Goal: Check status: Check status

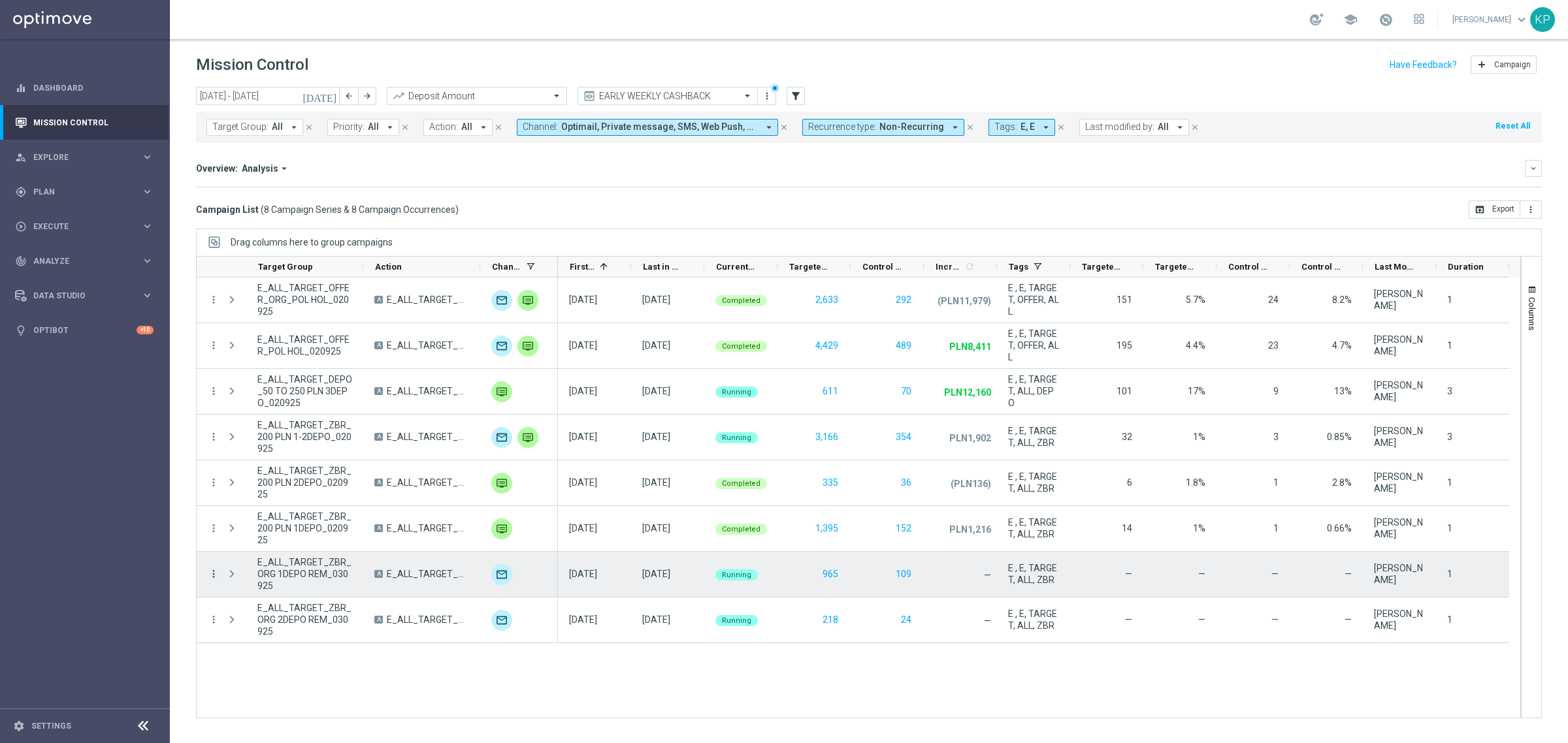
click at [216, 570] on icon "more_vert" at bounding box center [213, 574] width 12 height 12
click at [260, 582] on span "Campaign Details" at bounding box center [272, 584] width 66 height 10
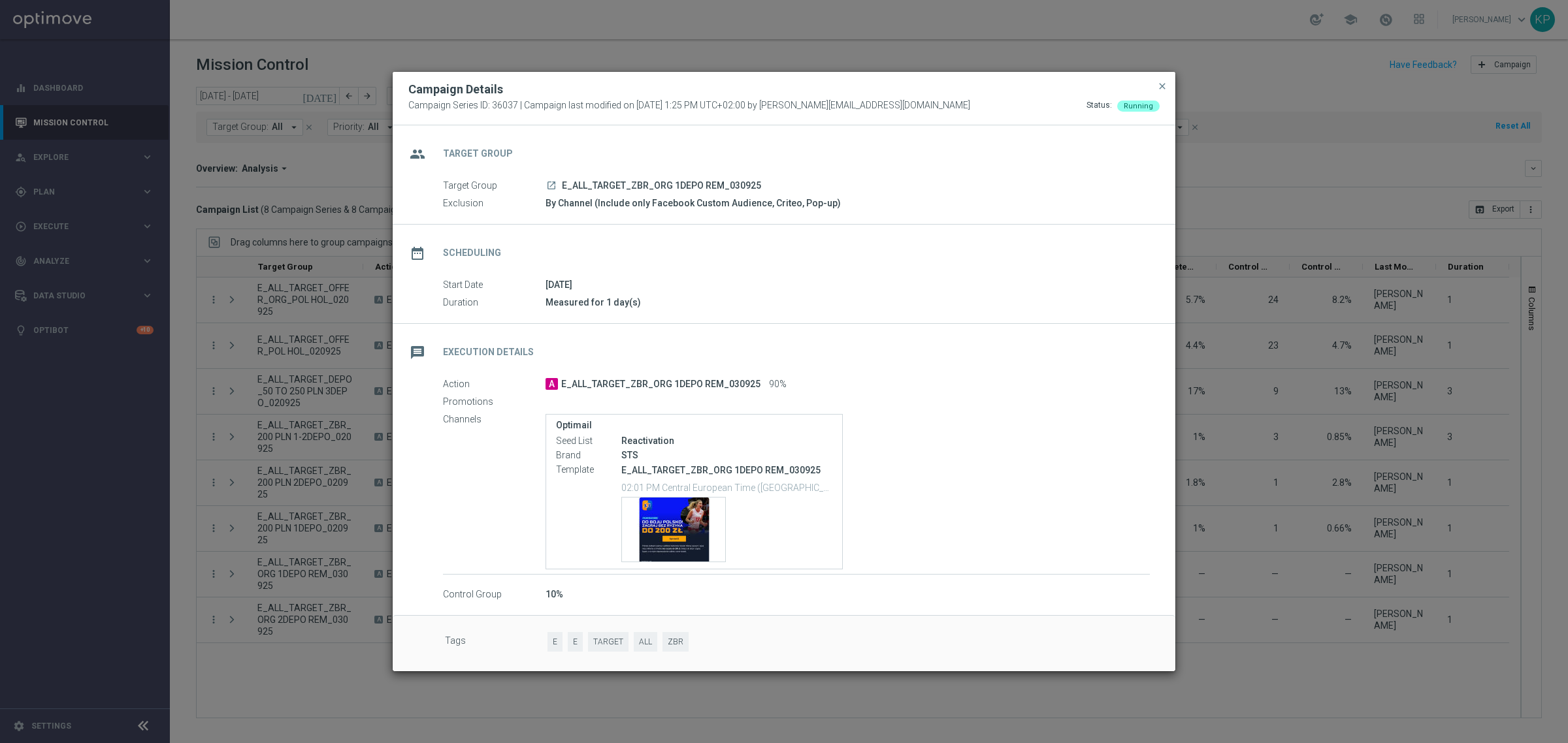
click at [375, 586] on modal-container "Campaign Details Campaign Series ID: 36037 | Campaign last modified on 3 Sep 20…" at bounding box center [784, 372] width 1568 height 743
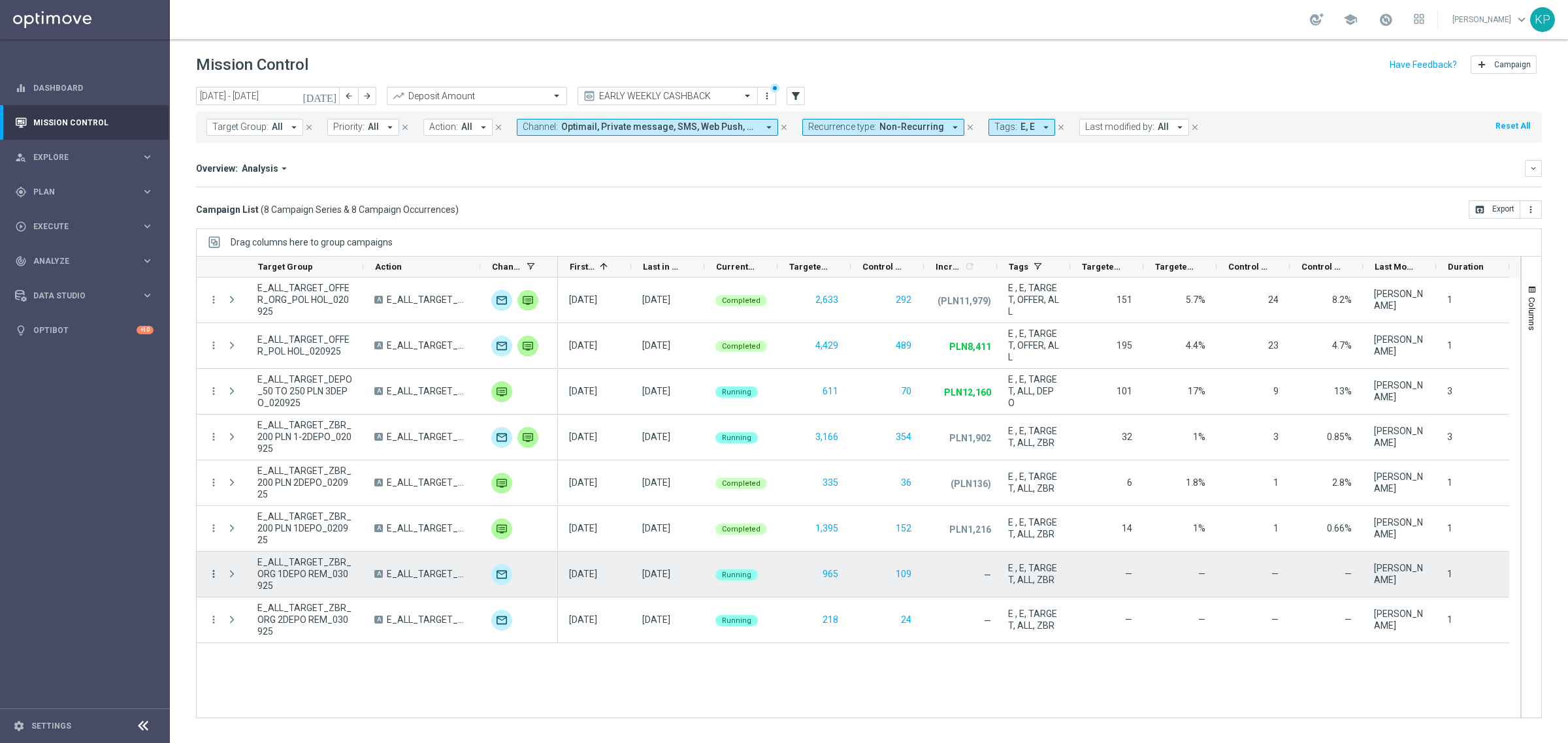
click at [211, 579] on icon "more_vert" at bounding box center [213, 574] width 12 height 12
click at [254, 579] on span "Campaign Details" at bounding box center [272, 584] width 66 height 10
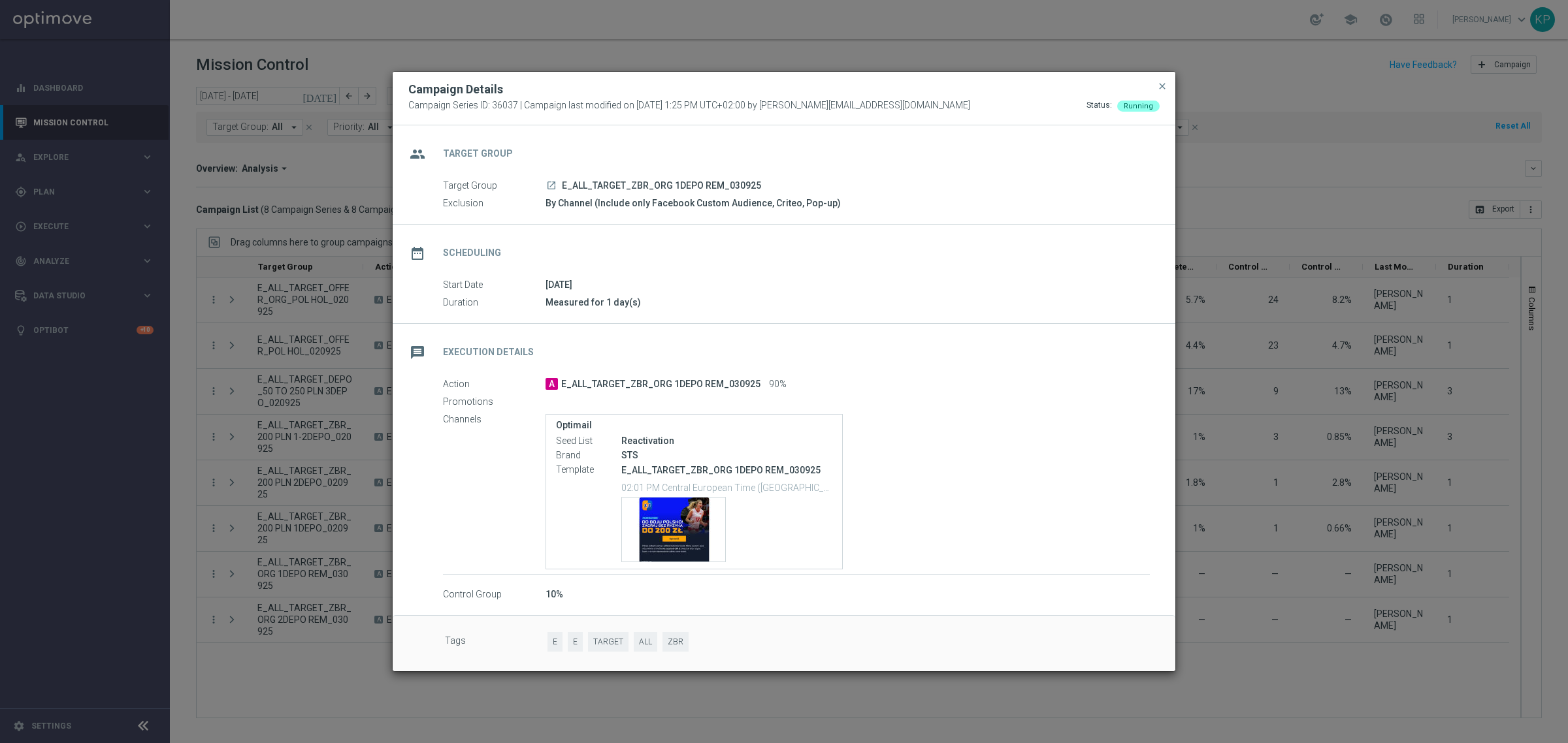
click at [1282, 451] on modal-container "Campaign Details Campaign Series ID: 36037 | Campaign last modified on 3 Sep 20…" at bounding box center [784, 372] width 1568 height 743
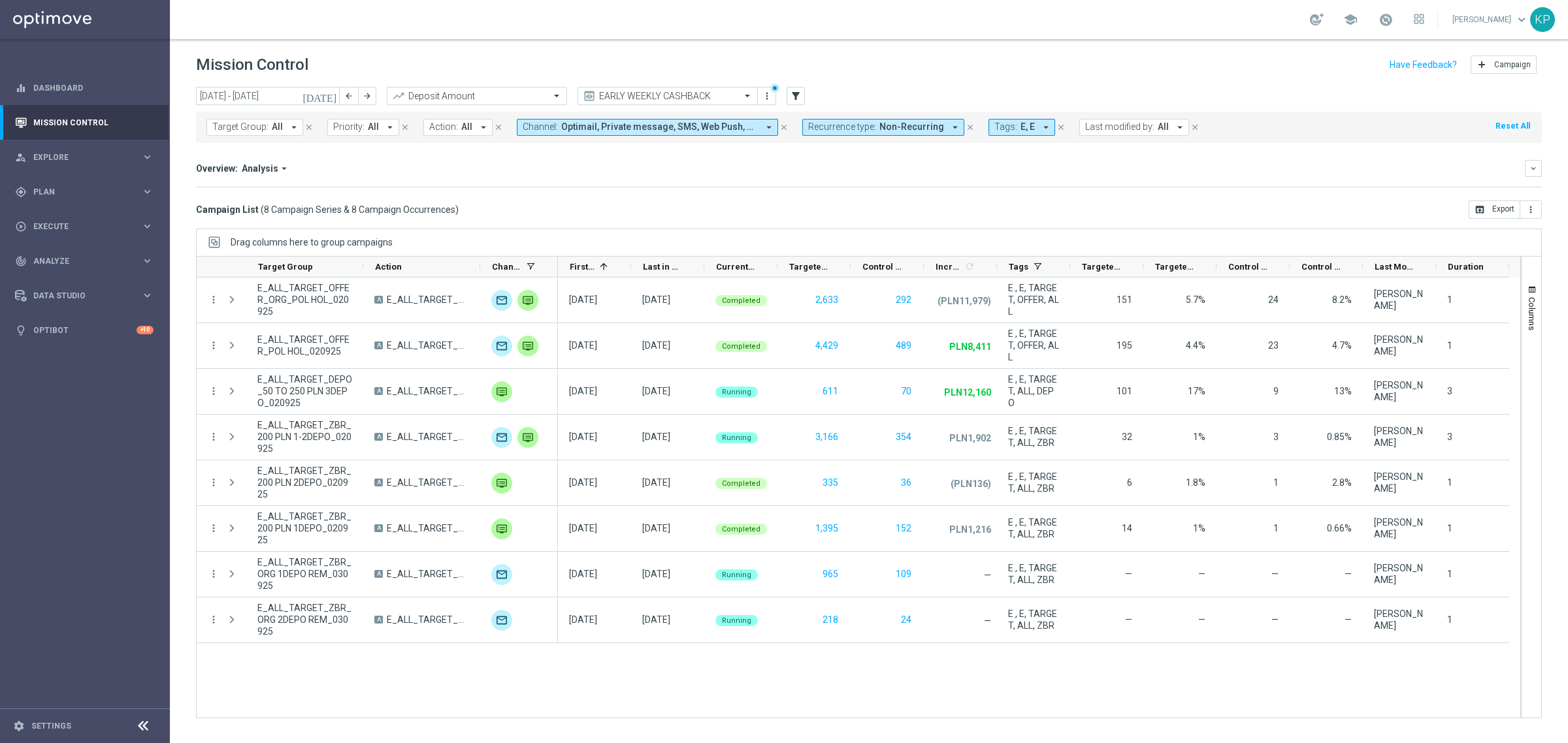
click at [1206, 66] on div "Mission Control add Campaign" at bounding box center [868, 64] width 1345 height 26
click at [1186, 58] on div "Mission Control add Campaign" at bounding box center [868, 64] width 1345 height 26
click at [1240, 184] on div "Overview: Analysis arrow_drop_down keyboard_arrow_down Increase In Deposit Amou…" at bounding box center [868, 174] width 1345 height 28
click at [880, 56] on div "Mission Control add Campaign" at bounding box center [868, 64] width 1345 height 26
click at [764, 196] on mini-dashboard "Overview: Analysis arrow_drop_down keyboard_arrow_down Increase In Deposit Amou…" at bounding box center [868, 172] width 1345 height 58
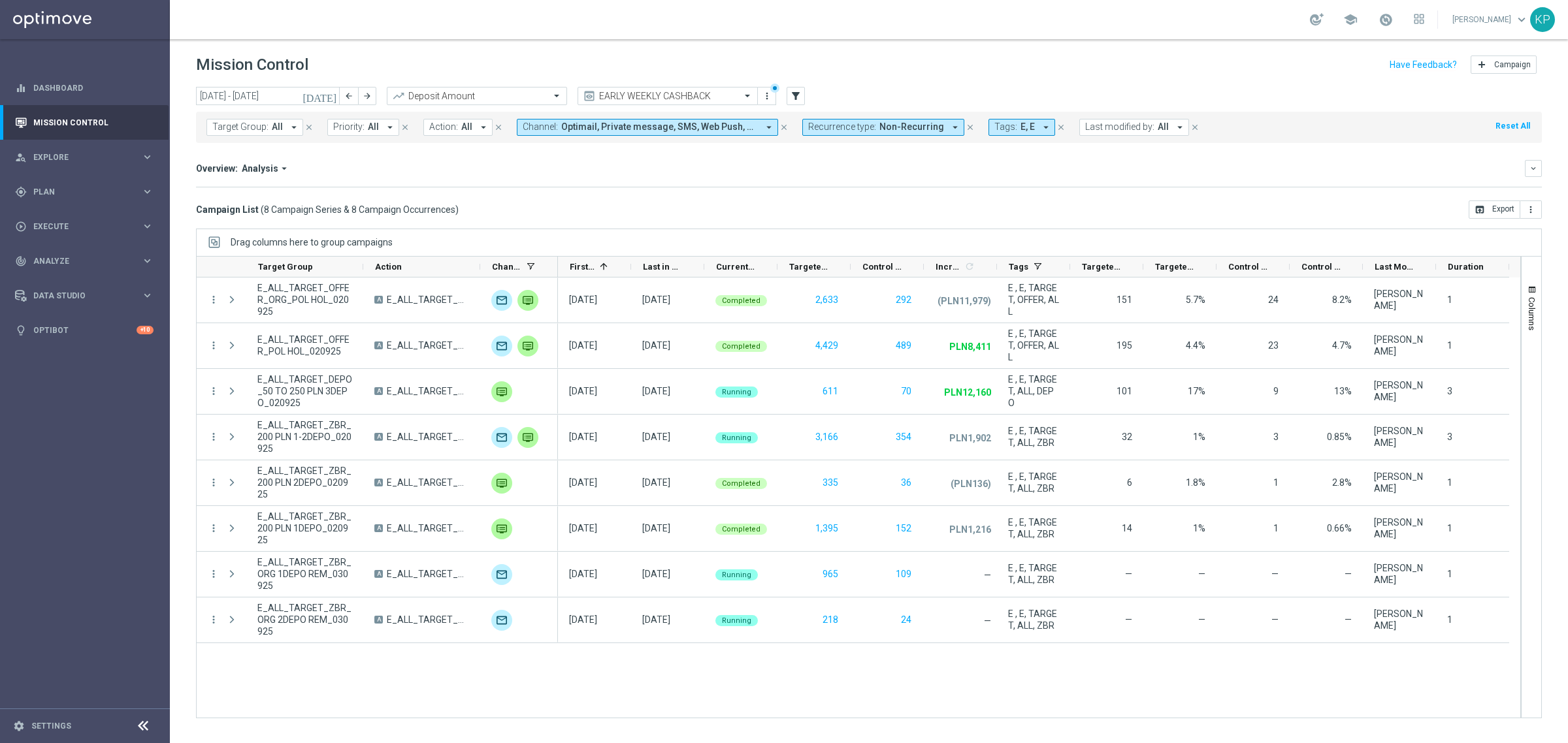
click at [1440, 15] on div "school Krystian Potoczny keyboard_arrow_down KP" at bounding box center [869, 19] width 1398 height 39
click at [1461, 19] on link "Krystian Potoczny keyboard_arrow_down" at bounding box center [1490, 19] width 79 height 19
click at [1435, 169] on div "info About" at bounding box center [1469, 171] width 130 height 23
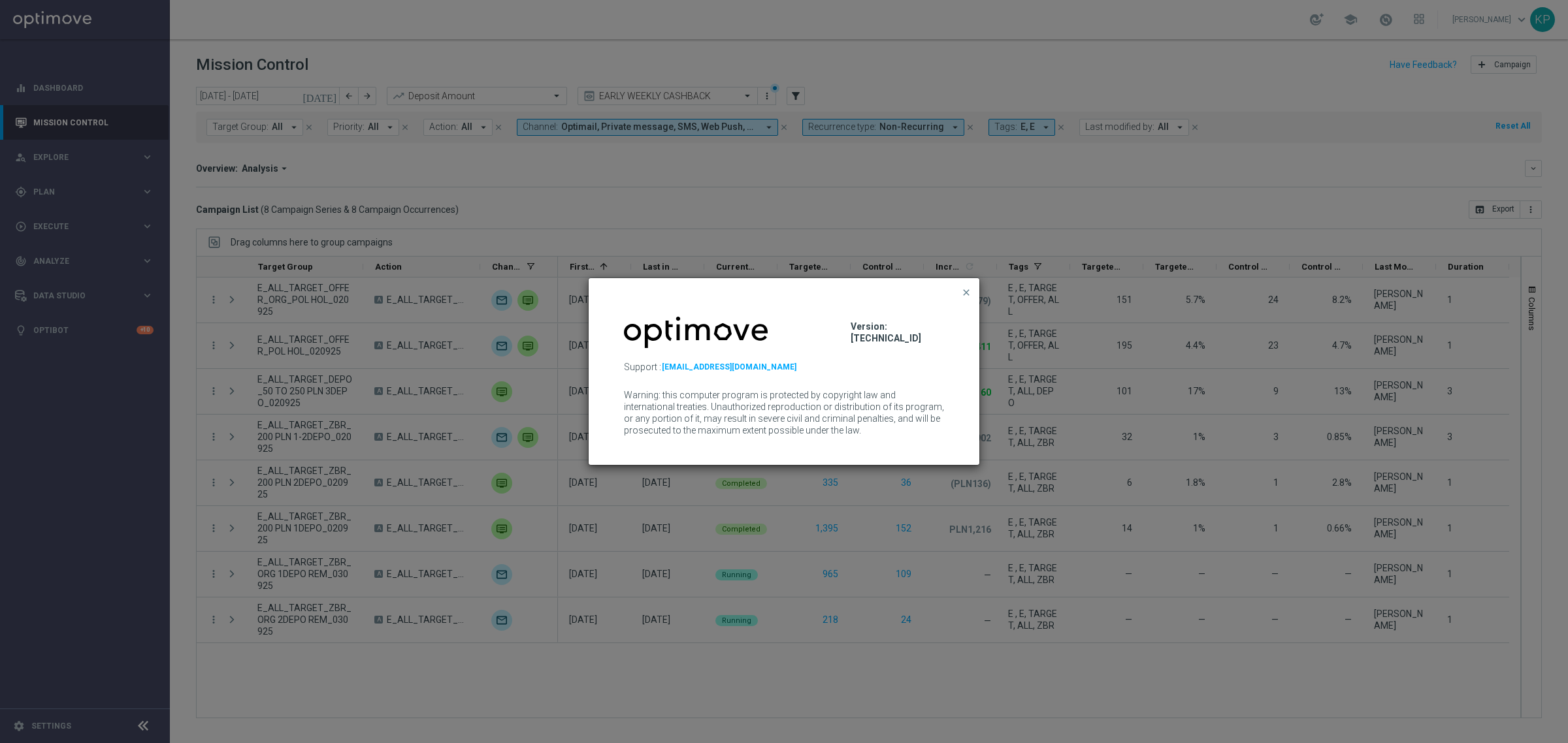
click at [969, 285] on button "close" at bounding box center [966, 293] width 13 height 15
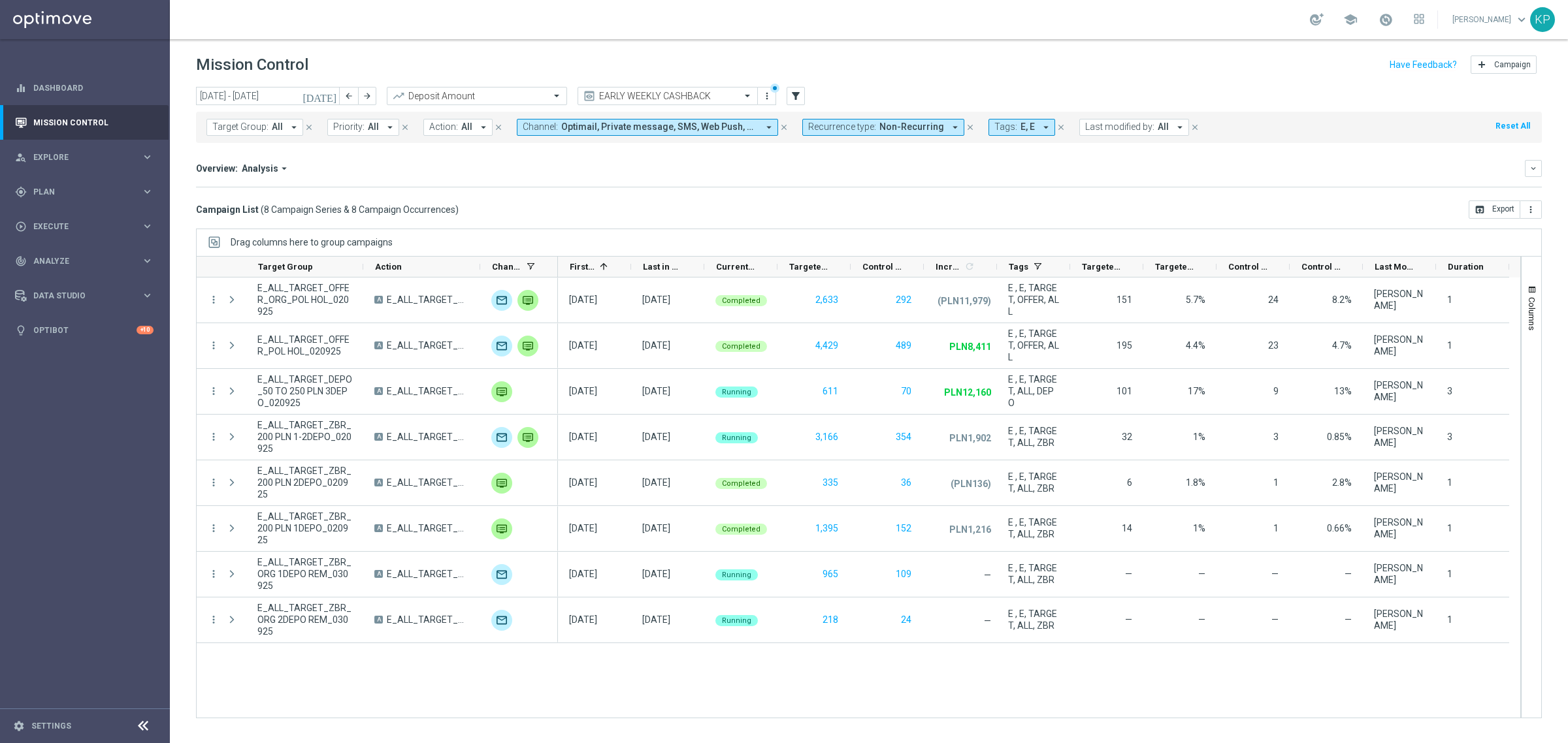
click at [1458, 23] on link "Krystian Potoczny keyboard_arrow_down" at bounding box center [1490, 19] width 79 height 19
click at [1425, 204] on div "logout Logout" at bounding box center [1469, 194] width 130 height 23
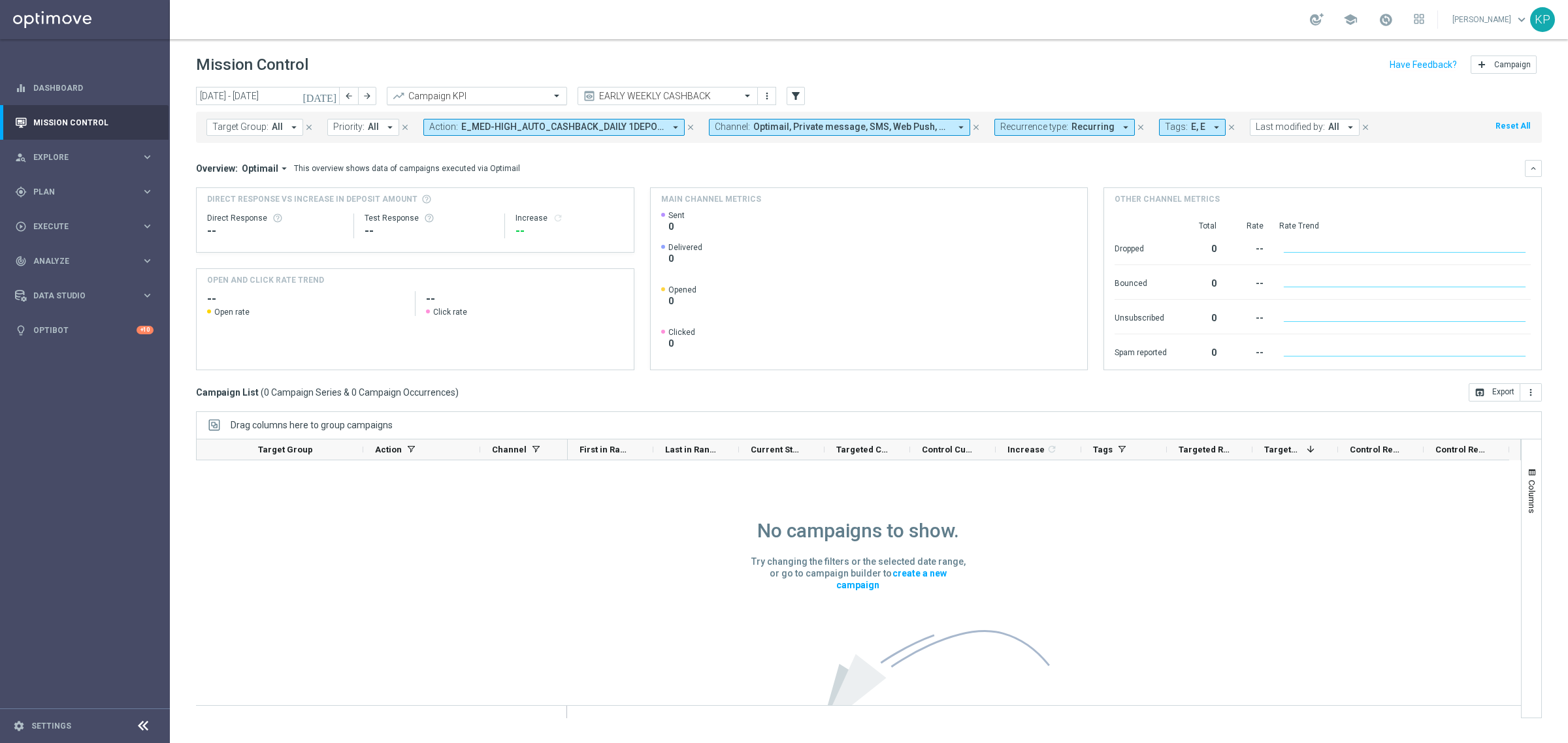
click at [501, 97] on input "text" at bounding box center [464, 97] width 140 height 12
click at [670, 155] on mini-dashboard "Overview: Optimail arrow_drop_down This overview shows data of campaigns execut…" at bounding box center [868, 263] width 1345 height 240
click at [641, 132] on span "E_MED-HIGH_AUTO_CASHBACK_DAILY 1DEPO [DATE] 50 TO 300_WEEKLY, E_MED-HIGH_AUTO_C…" at bounding box center [563, 128] width 204 height 12
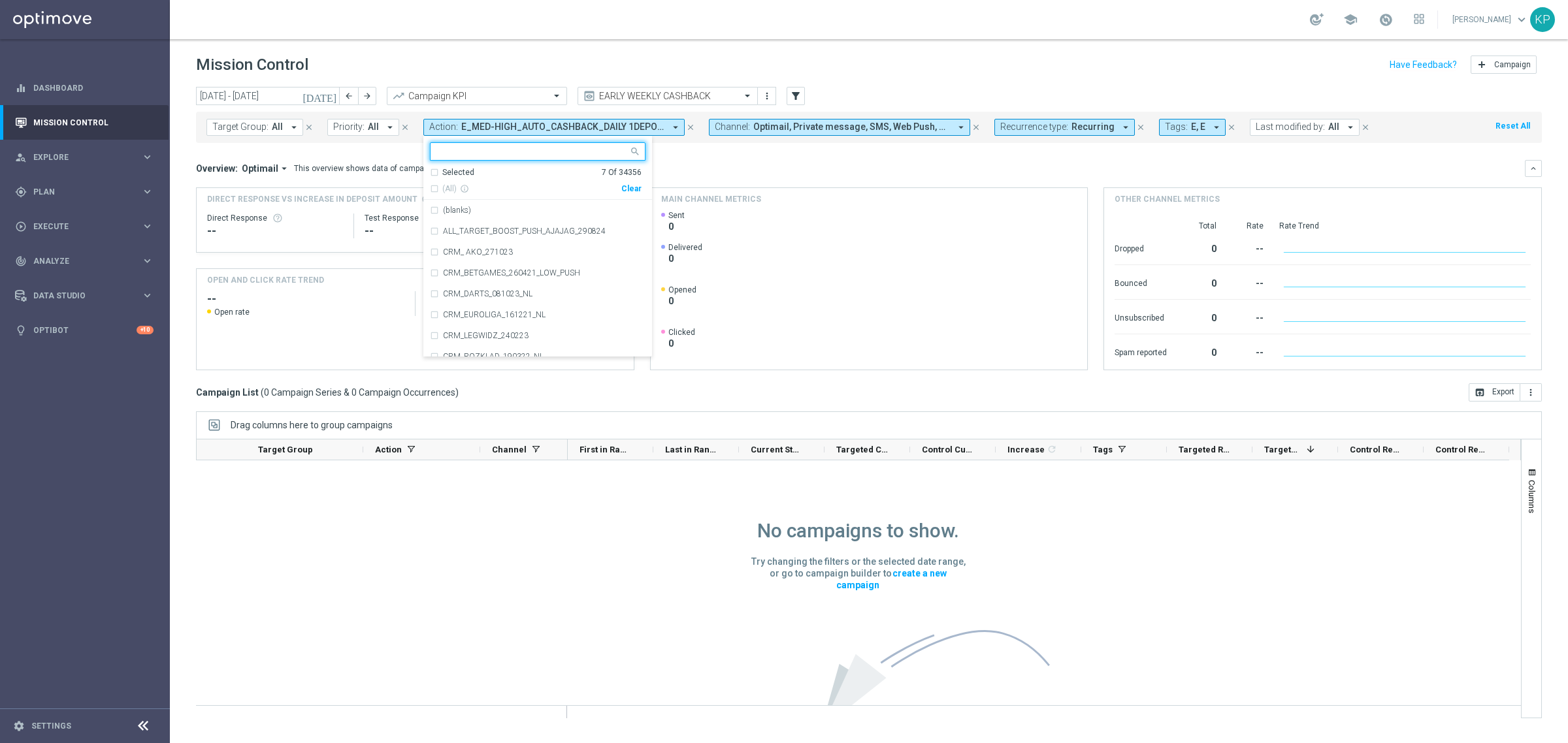
click at [1079, 119] on button "Recurrence type: Recurring arrow_drop_down" at bounding box center [1064, 128] width 140 height 17
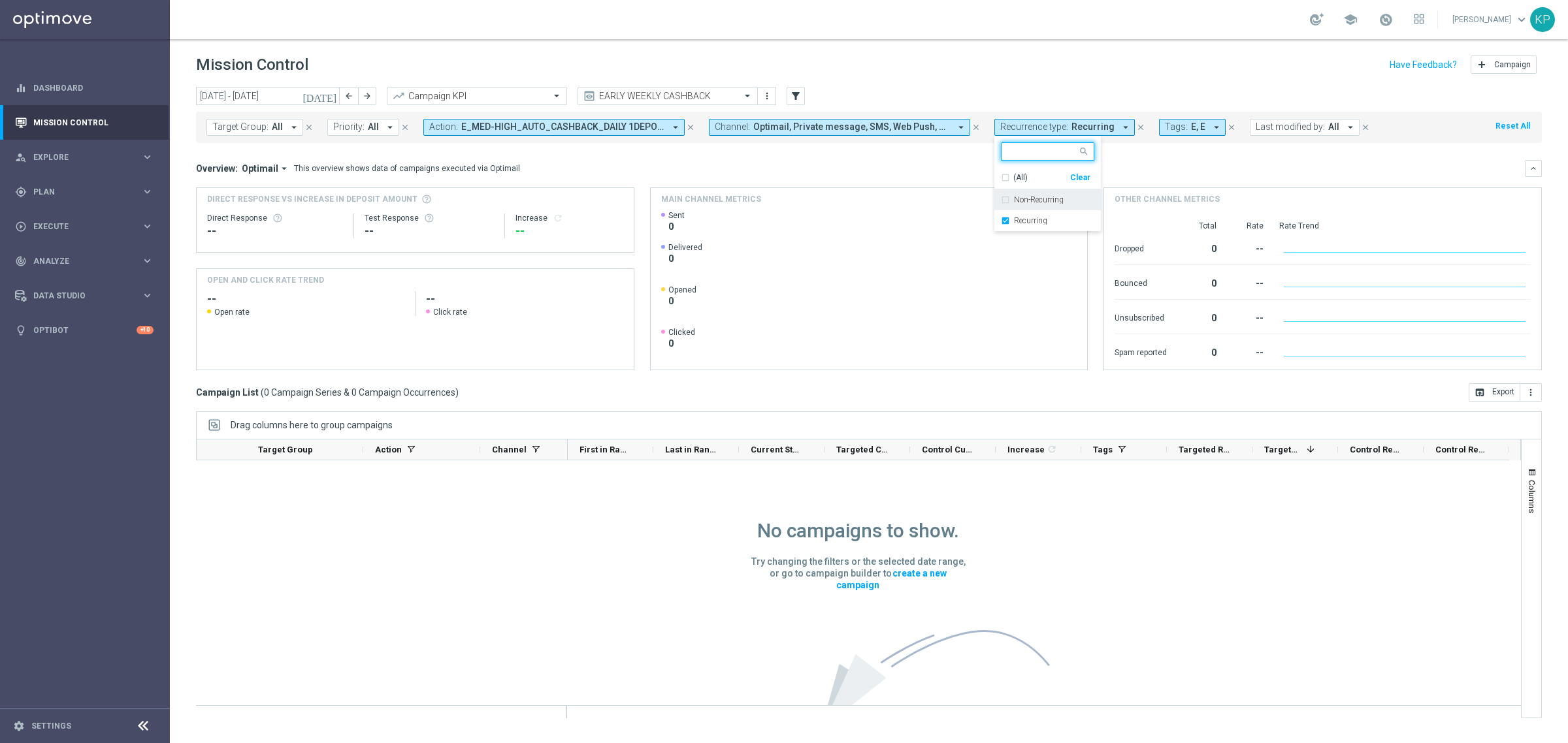
click at [1043, 197] on label "Non-Recurring" at bounding box center [1039, 200] width 50 height 8
click at [1040, 221] on label "Recurring" at bounding box center [1030, 221] width 34 height 8
drag, startPoint x: 880, startPoint y: 164, endPoint x: 706, endPoint y: 145, distance: 175.0
click at [880, 164] on div "Overview: Optimail arrow_drop_down This overview shows data of campaigns execut…" at bounding box center [860, 168] width 1329 height 12
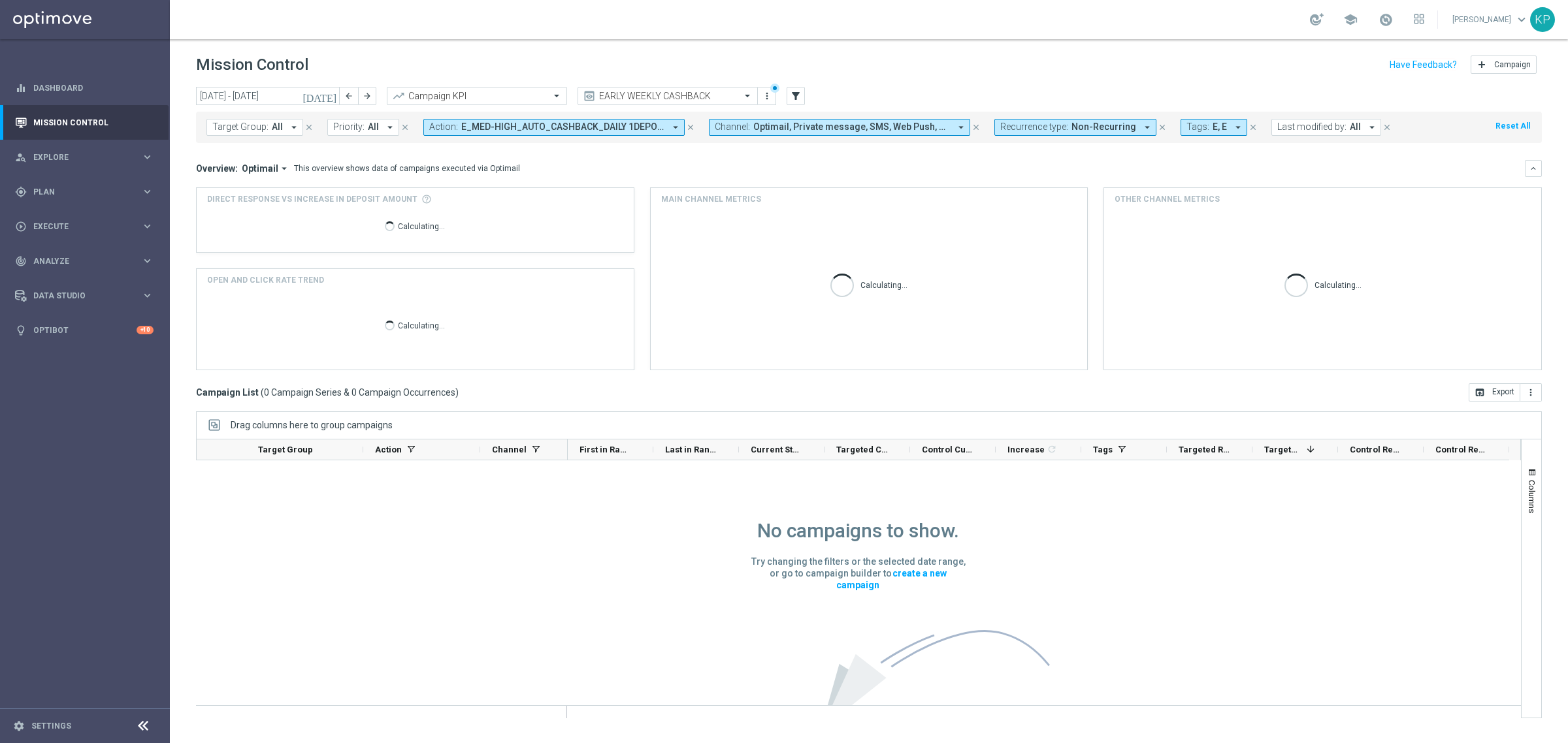
click at [599, 130] on span "E_MED-HIGH_AUTO_CASHBACK_DAILY 1DEPO [DATE] 50 TO 300_WEEKLY, E_MED-HIGH_AUTO_C…" at bounding box center [563, 128] width 204 height 12
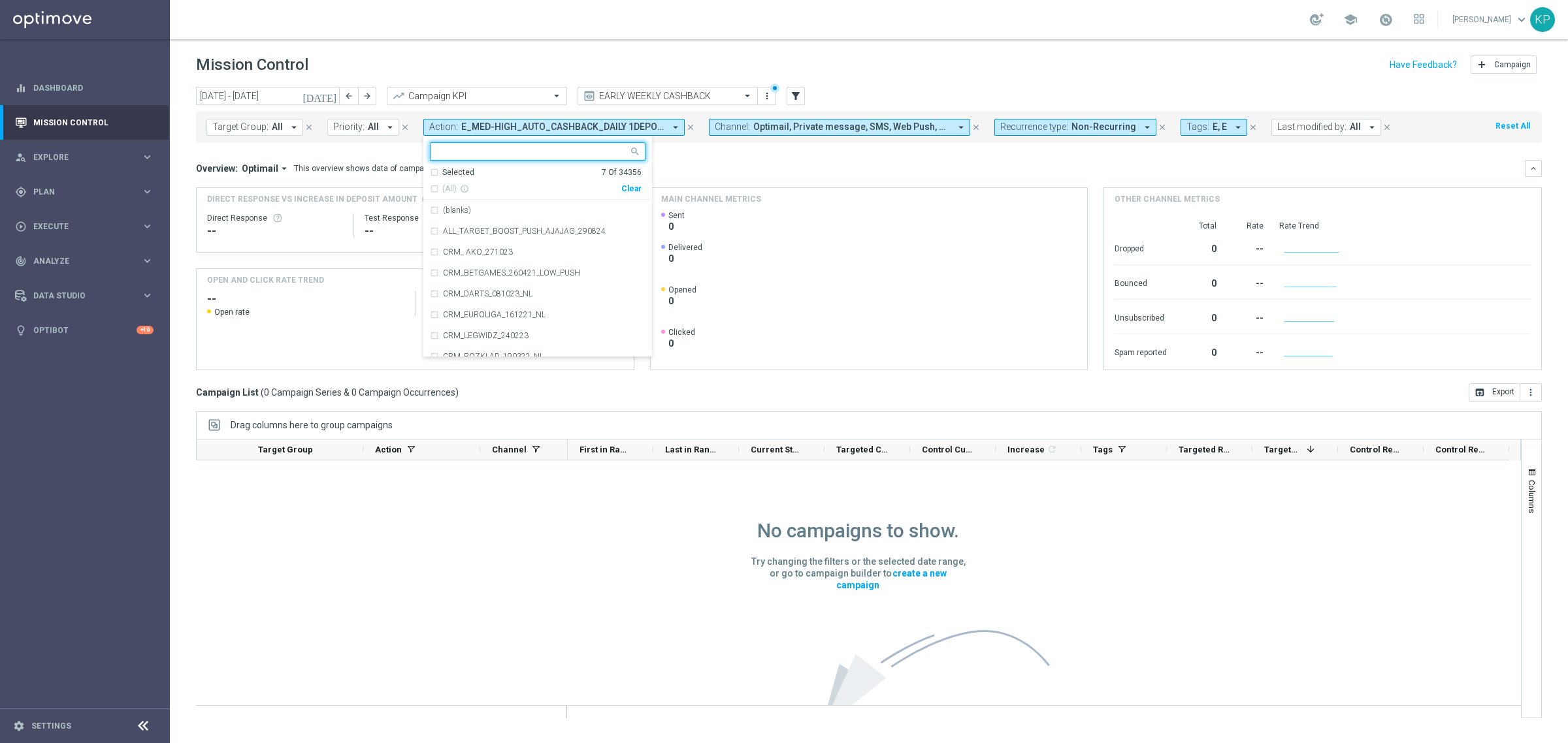
click at [430, 174] on div "Selected 7 Of 34356" at bounding box center [536, 173] width 211 height 12
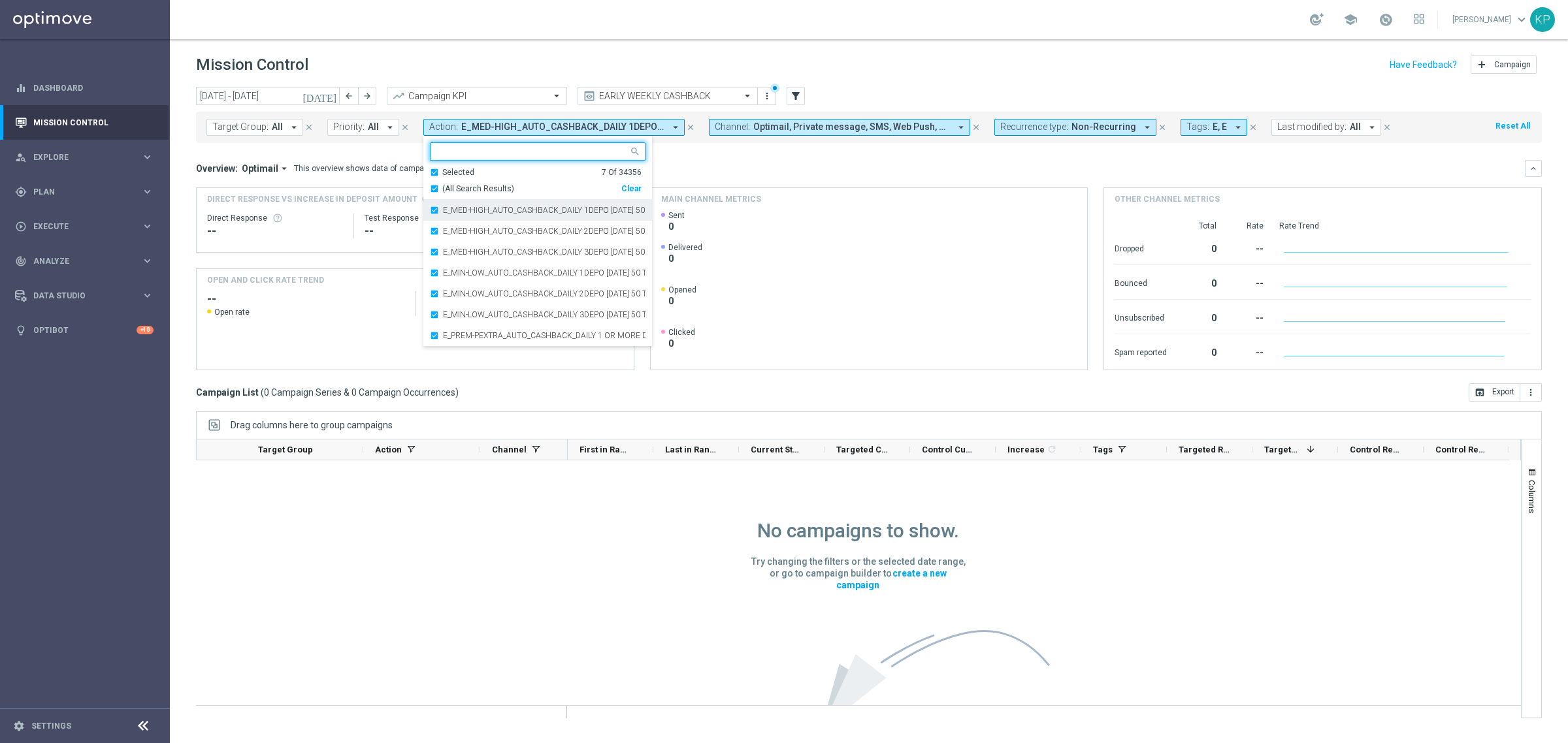
click at [430, 204] on div "E_MED-HIGH_AUTO_CASHBACK_DAILY 1DEPO [DATE] 50 TO 300_WEEKLY" at bounding box center [538, 210] width 216 height 21
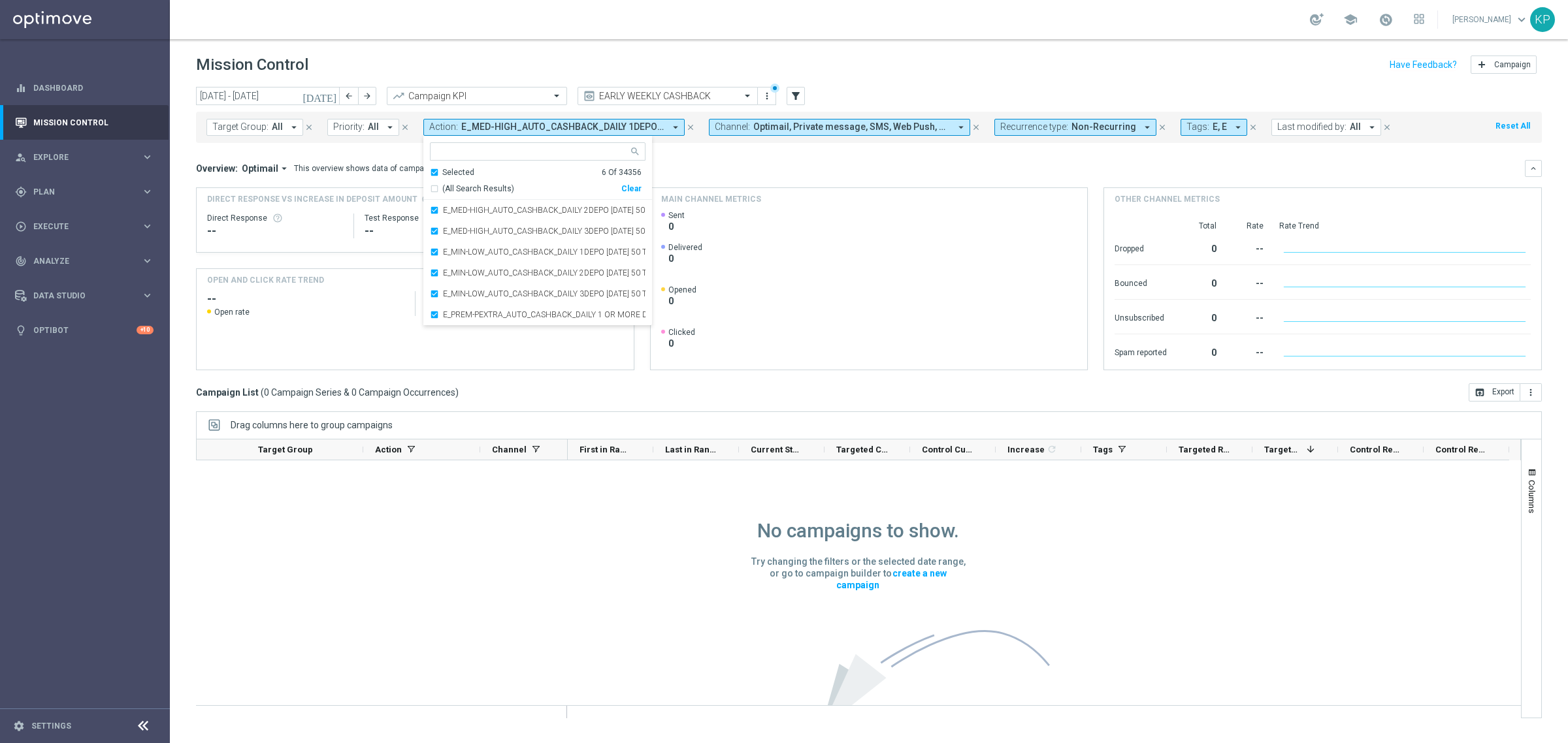
click at [431, 170] on div "Selected 6 Of 34356" at bounding box center [536, 173] width 211 height 12
click at [729, 171] on div "Overview: Optimail arrow_drop_down This overview shows data of campaigns execut…" at bounding box center [860, 168] width 1329 height 12
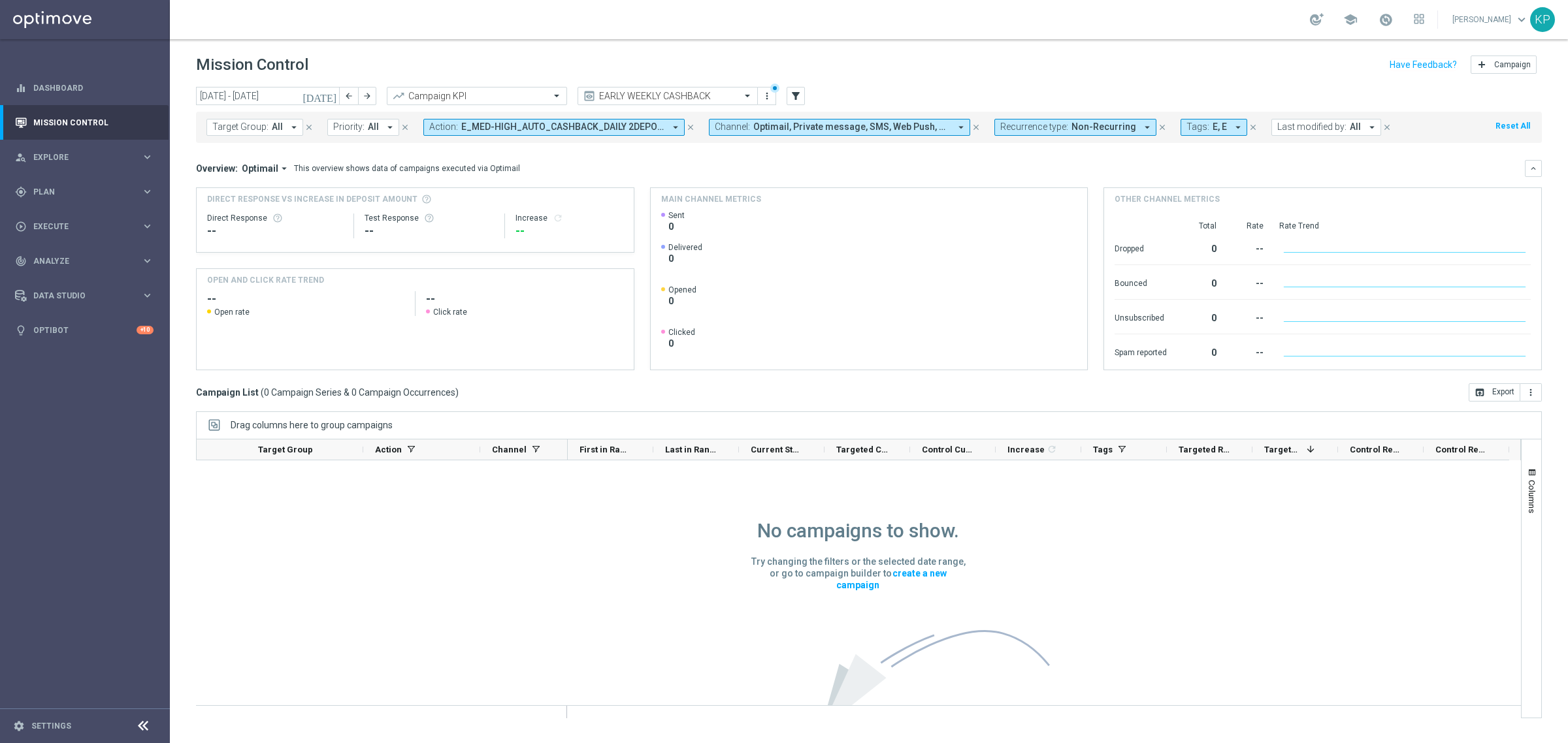
click at [729, 171] on div "Overview: Optimail arrow_drop_down This overview shows data of campaigns execut…" at bounding box center [860, 168] width 1329 height 12
click at [1526, 171] on button "keyboard_arrow_down" at bounding box center [1533, 169] width 17 height 17
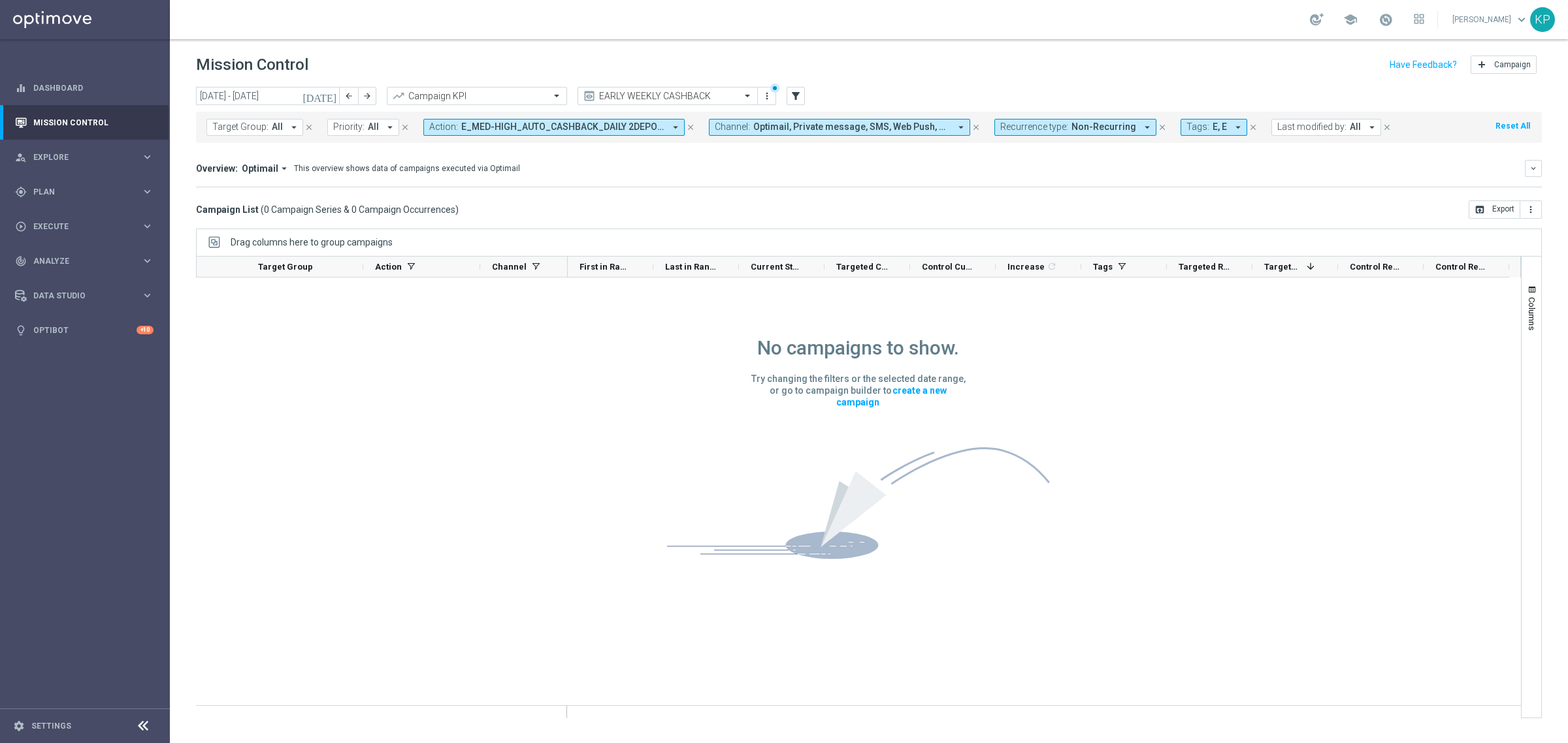
click at [327, 93] on icon "[DATE]" at bounding box center [320, 96] width 36 height 12
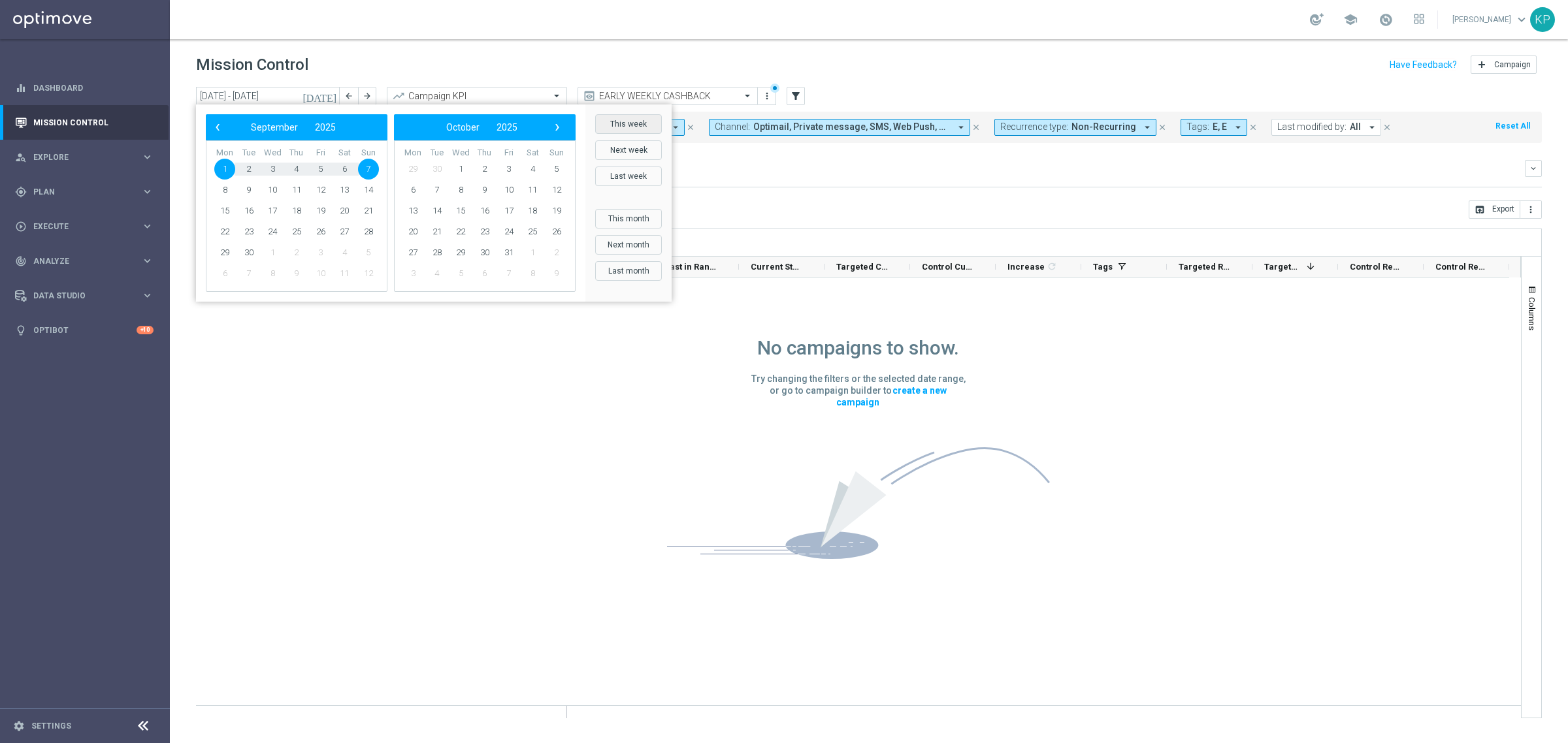
click at [617, 122] on button "This week" at bounding box center [628, 124] width 66 height 19
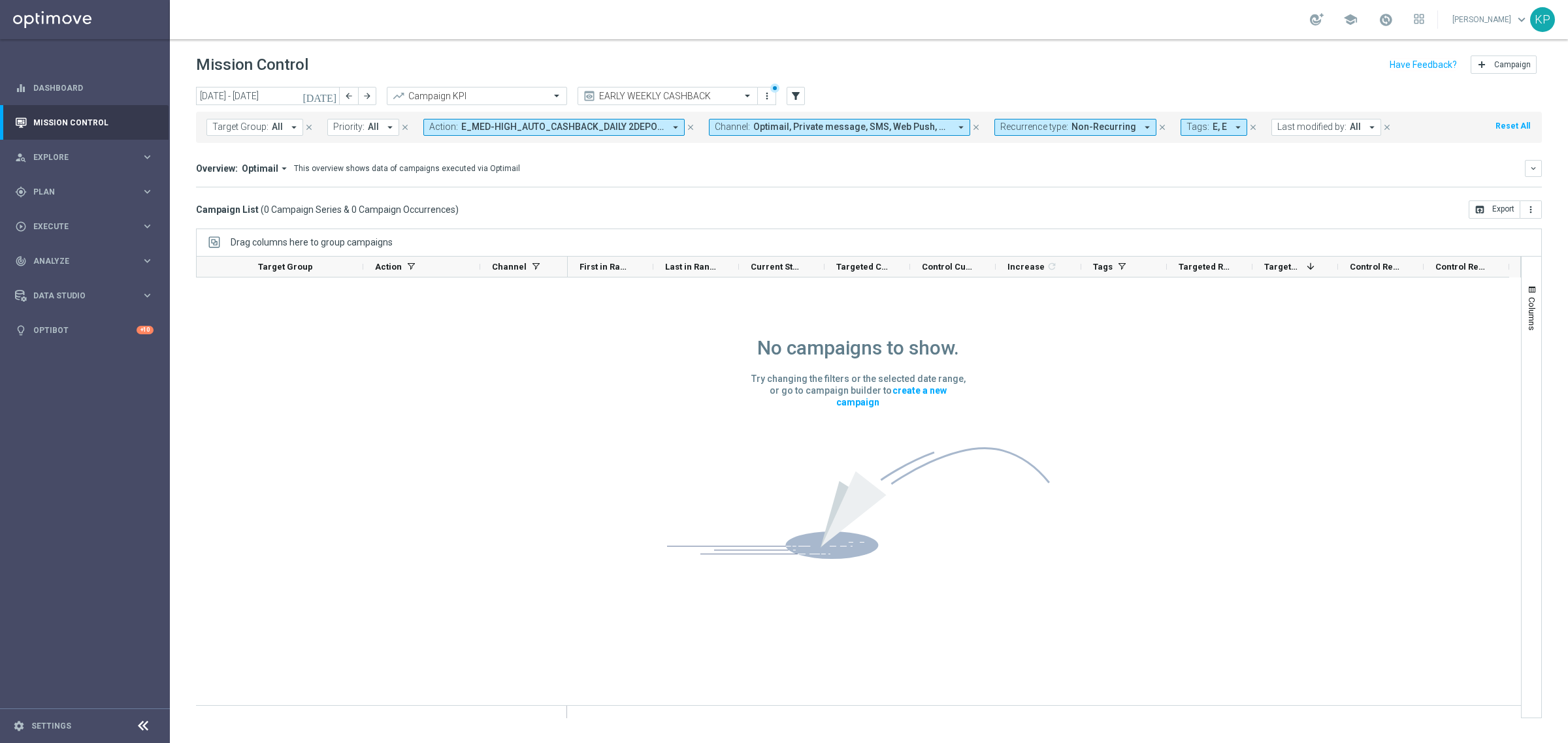
click at [449, 155] on mini-dashboard "Overview: Optimail arrow_drop_down This overview shows data of campaigns execut…" at bounding box center [868, 172] width 1345 height 58
click at [921, 126] on span "Optimail, Private message, SMS, Web Push, XtremePush" at bounding box center [851, 128] width 197 height 12
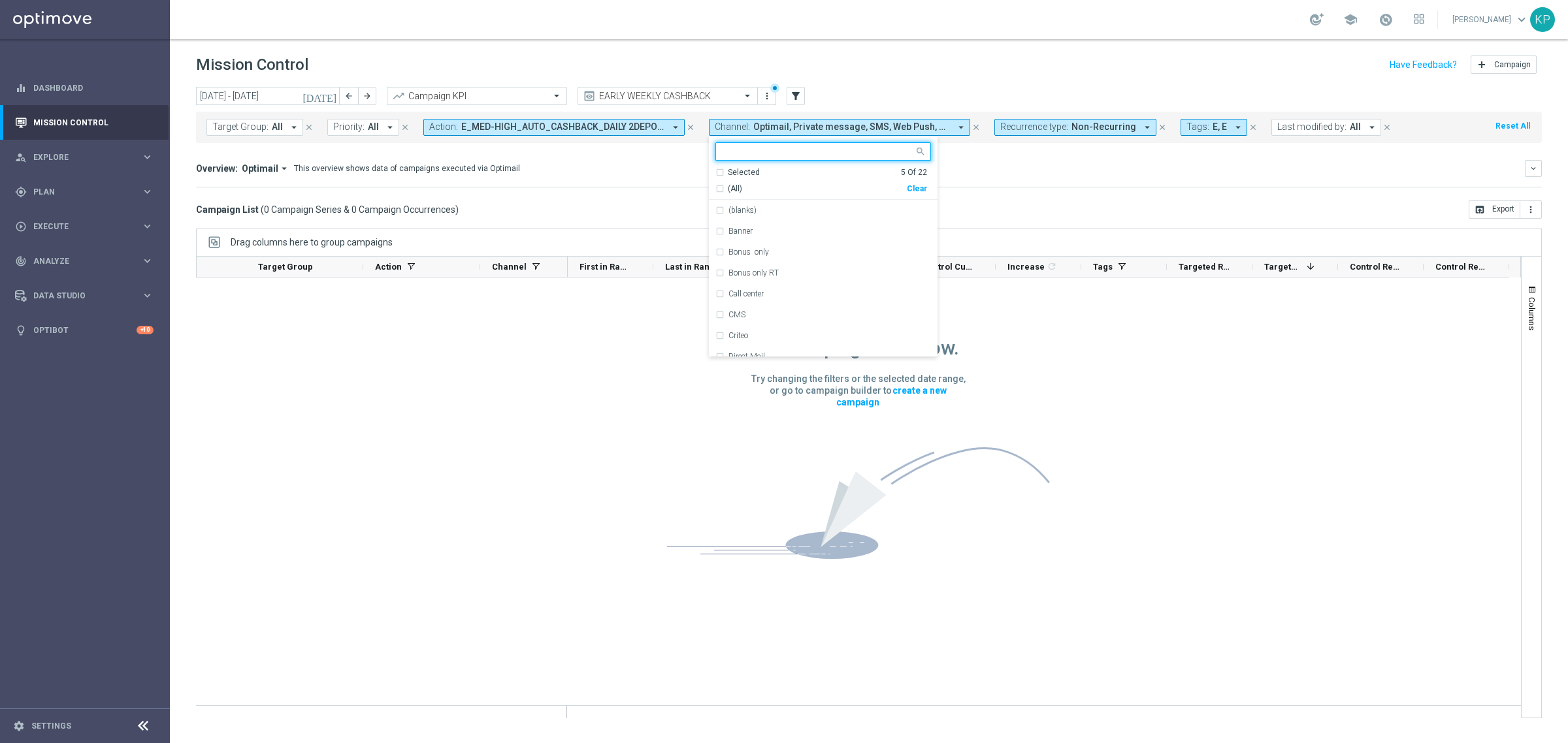
click at [1049, 179] on div "Overview: Optimail arrow_drop_down This overview shows data of campaigns execut…" at bounding box center [868, 174] width 1345 height 28
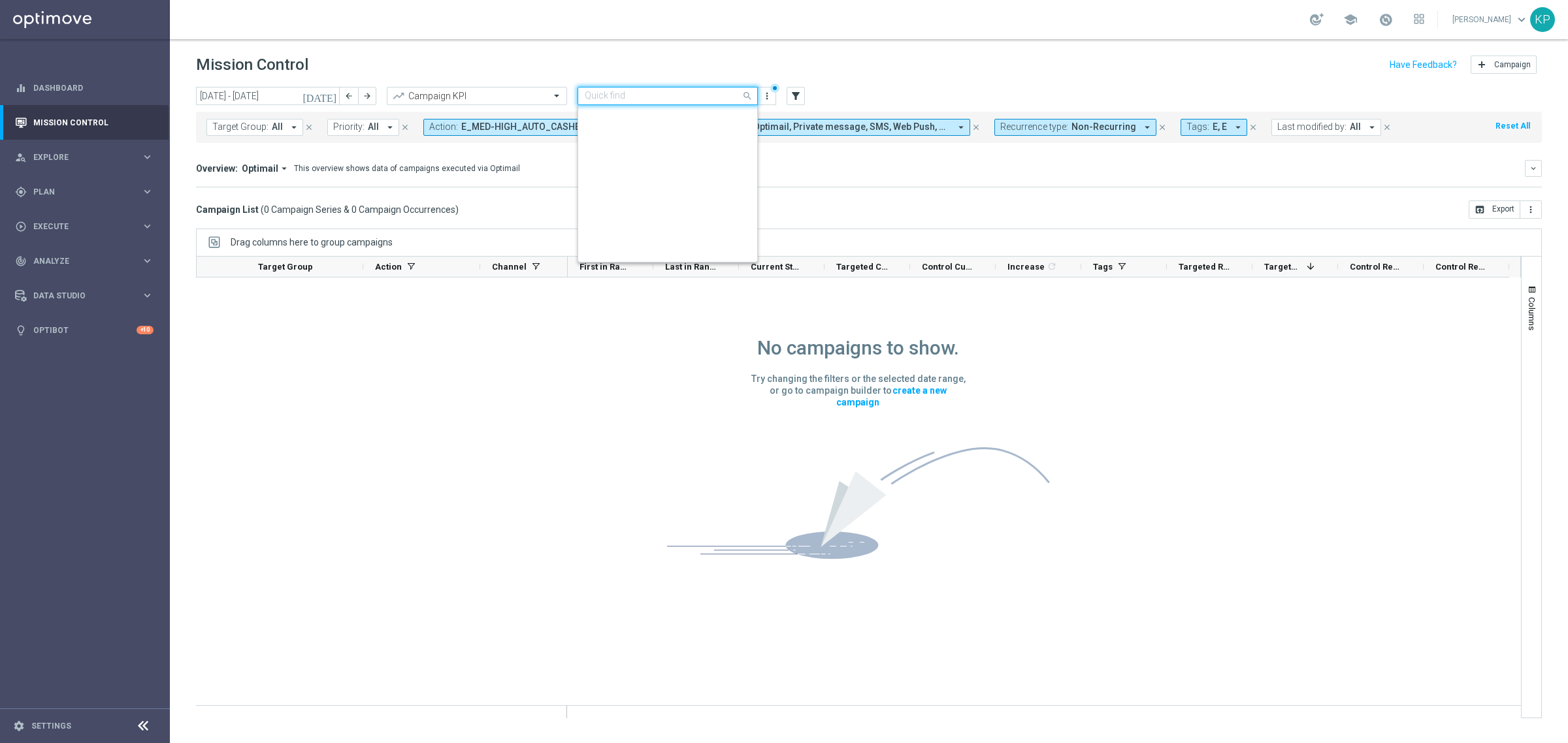
click at [676, 91] on input "text" at bounding box center [655, 97] width 140 height 12
click at [673, 132] on label "EARLY WEEKLY CASHBACK AUTO" at bounding box center [645, 137] width 121 height 12
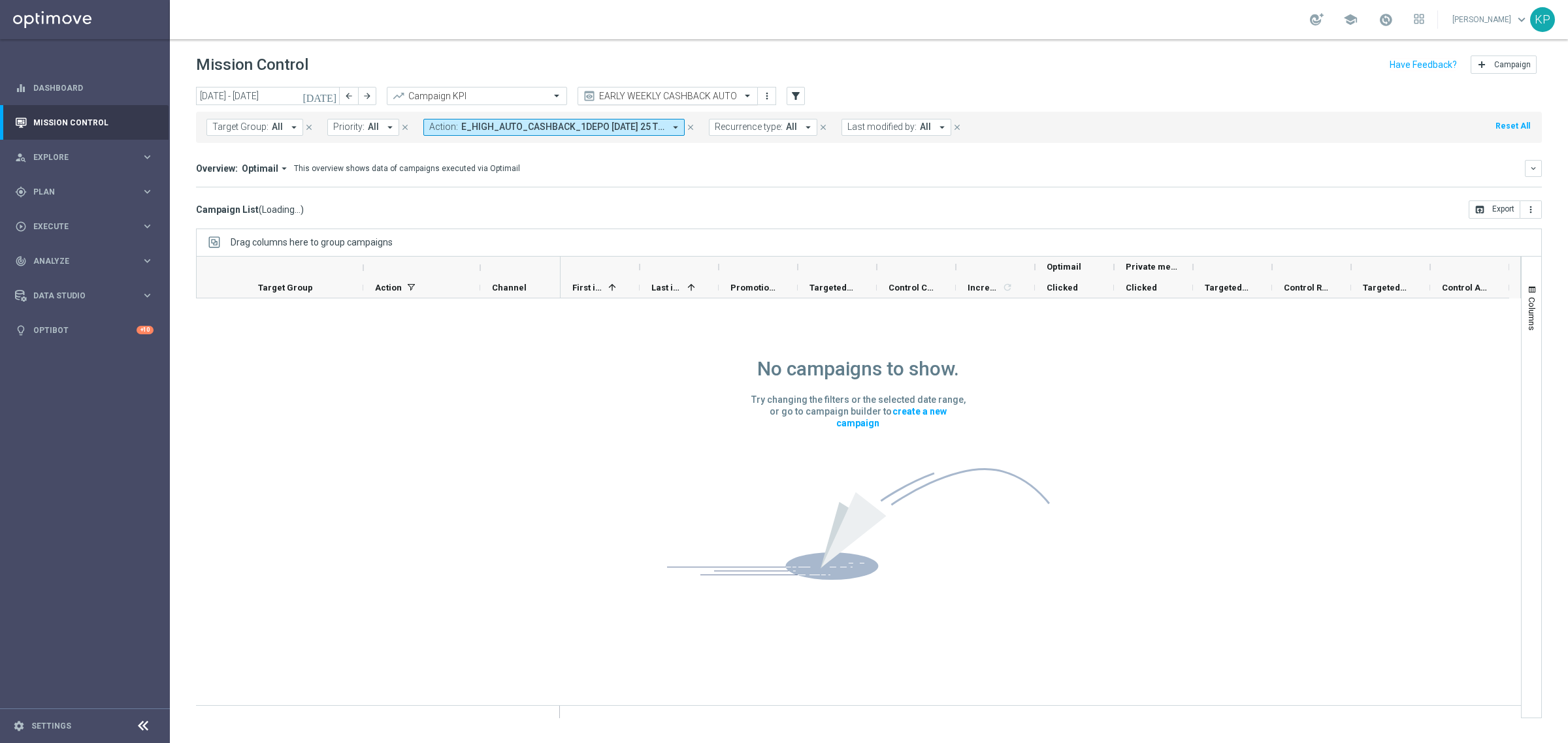
click at [717, 96] on input "text" at bounding box center [655, 97] width 140 height 12
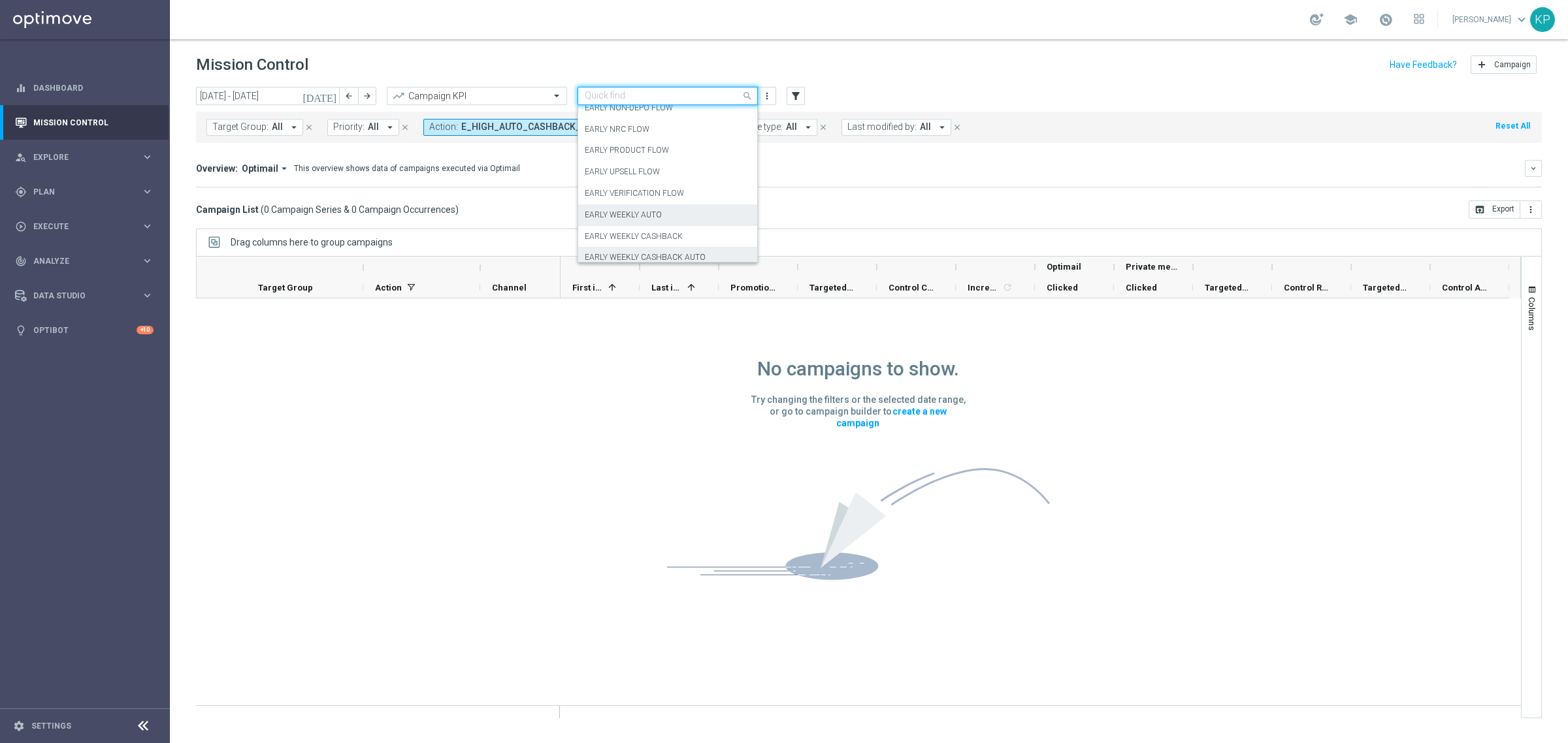
scroll to position [141, 0]
click at [643, 132] on div "EARLY IN TOTAL" at bounding box center [667, 125] width 166 height 21
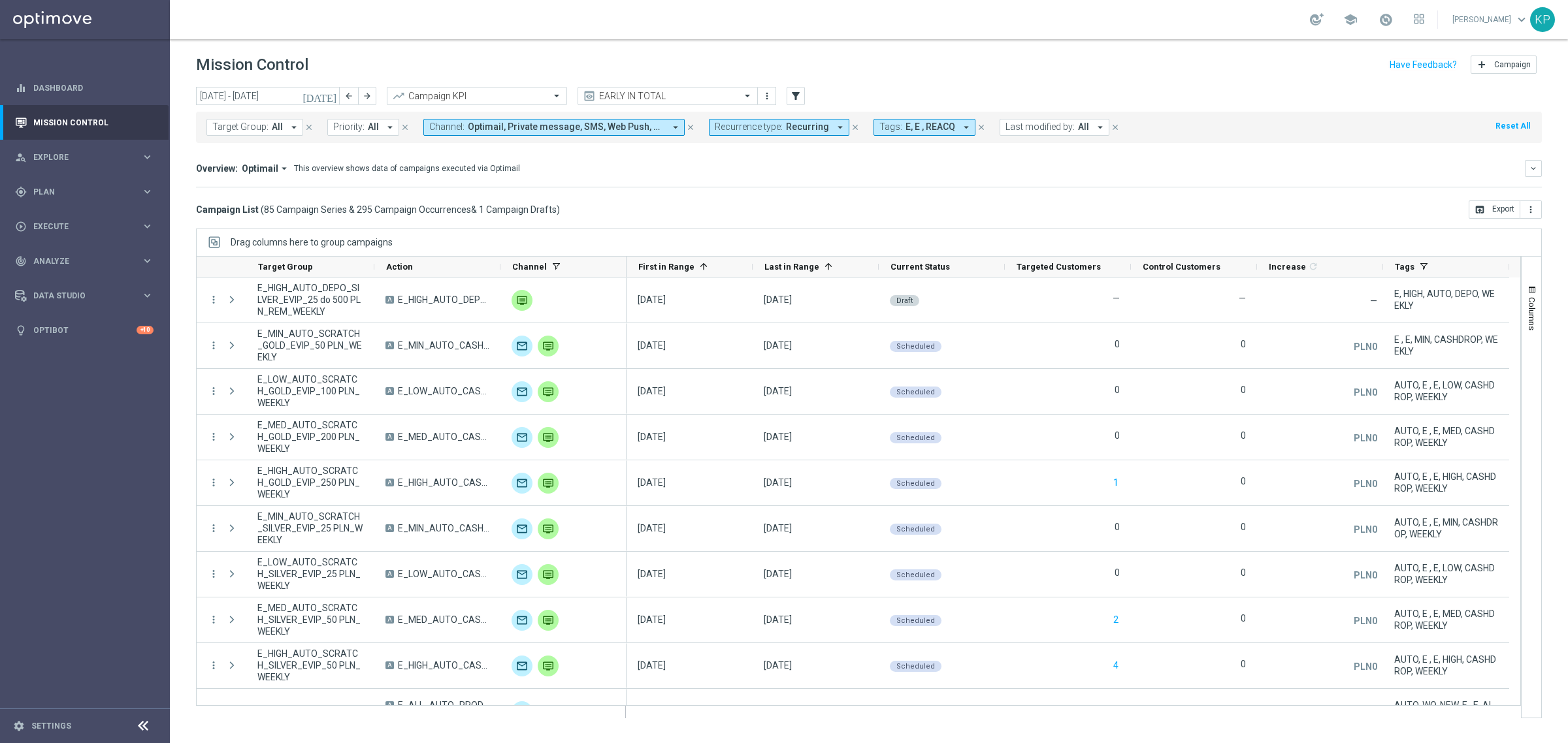
click at [788, 131] on span "Recurring" at bounding box center [807, 128] width 43 height 12
click at [760, 193] on div "Non-Recurring" at bounding box center [761, 200] width 93 height 21
click at [746, 217] on label "Recurring" at bounding box center [745, 221] width 34 height 8
click at [651, 193] on mini-dashboard "Overview: Optimail arrow_drop_down This overview shows data of campaigns execut…" at bounding box center [868, 172] width 1345 height 58
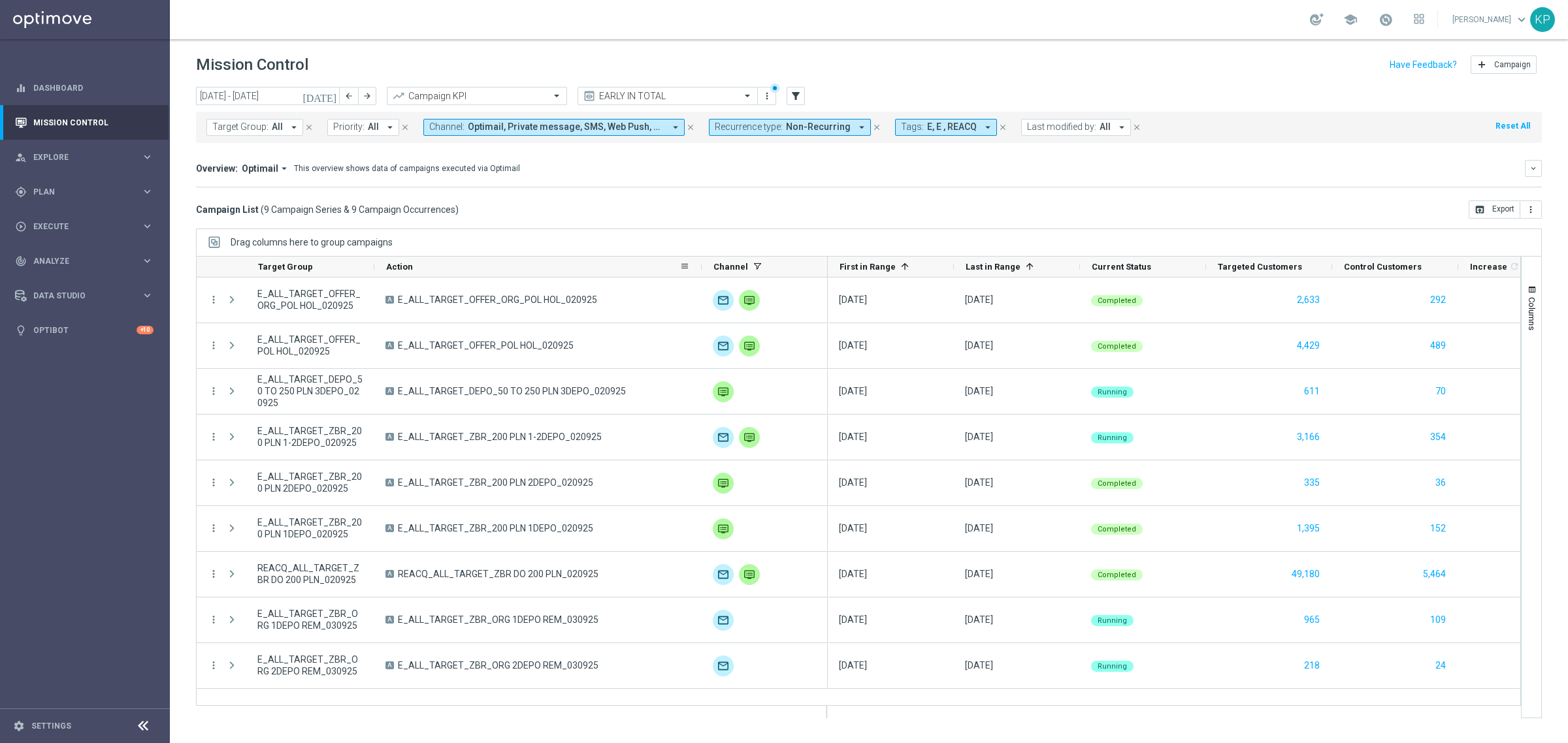
drag, startPoint x: 497, startPoint y: 267, endPoint x: 742, endPoint y: 262, distance: 245.1
click at [704, 262] on div at bounding box center [701, 266] width 5 height 20
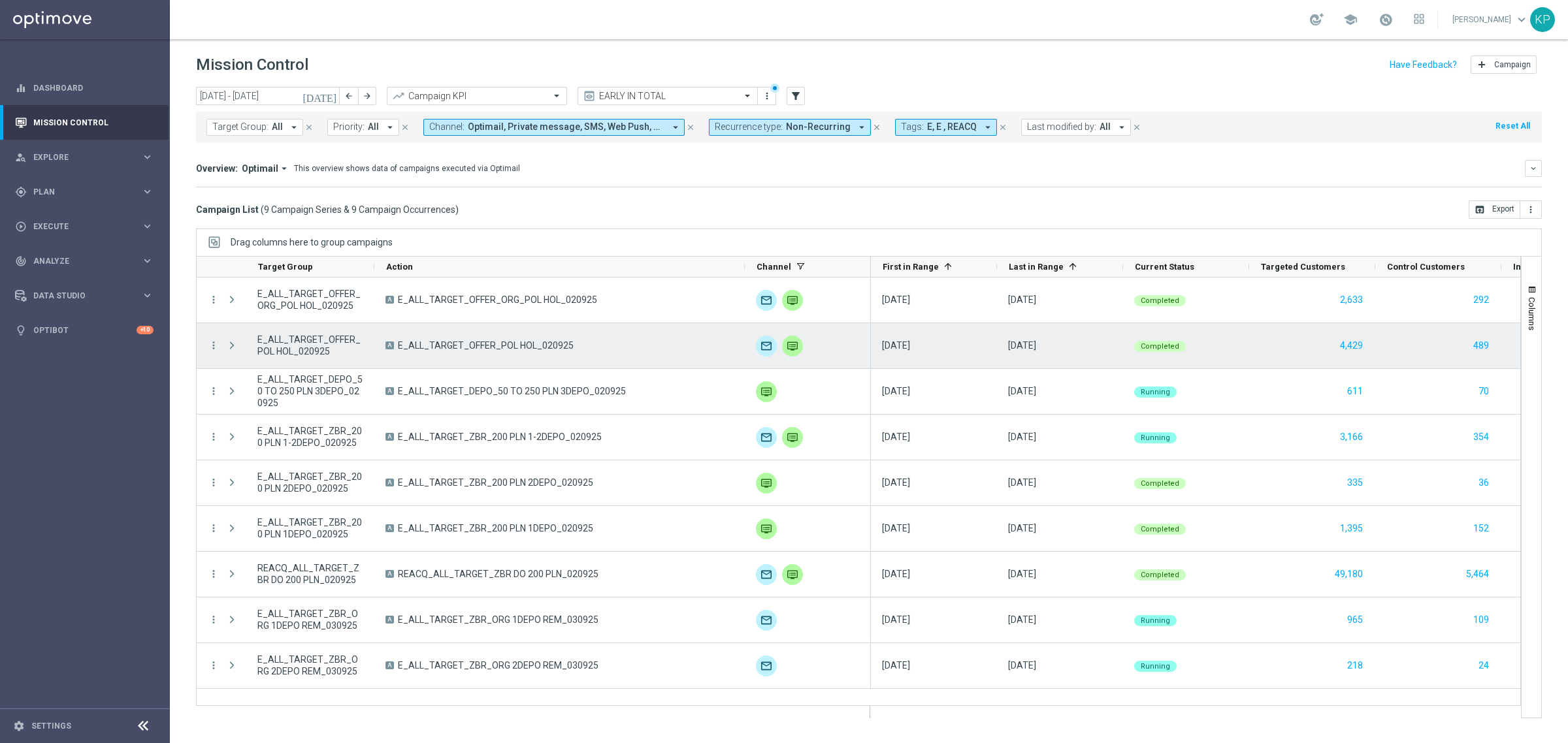
click at [520, 347] on span "E_ALL_TARGET_OFFER_POL HOL_020925" at bounding box center [485, 346] width 176 height 12
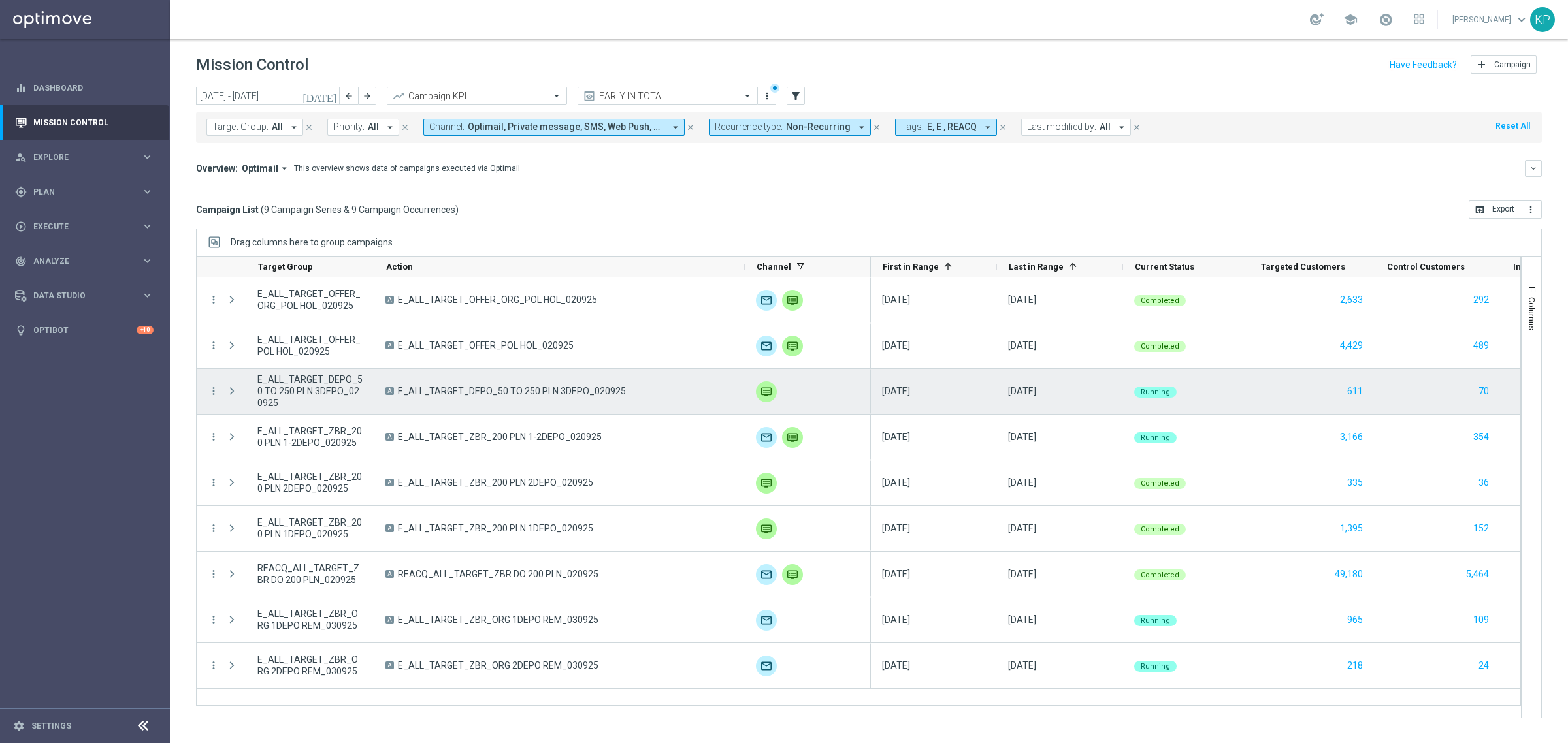
click at [515, 394] on span "E_ALL_TARGET_DEPO_50 TO 250 PLN 3DEPO_020925" at bounding box center [511, 391] width 228 height 12
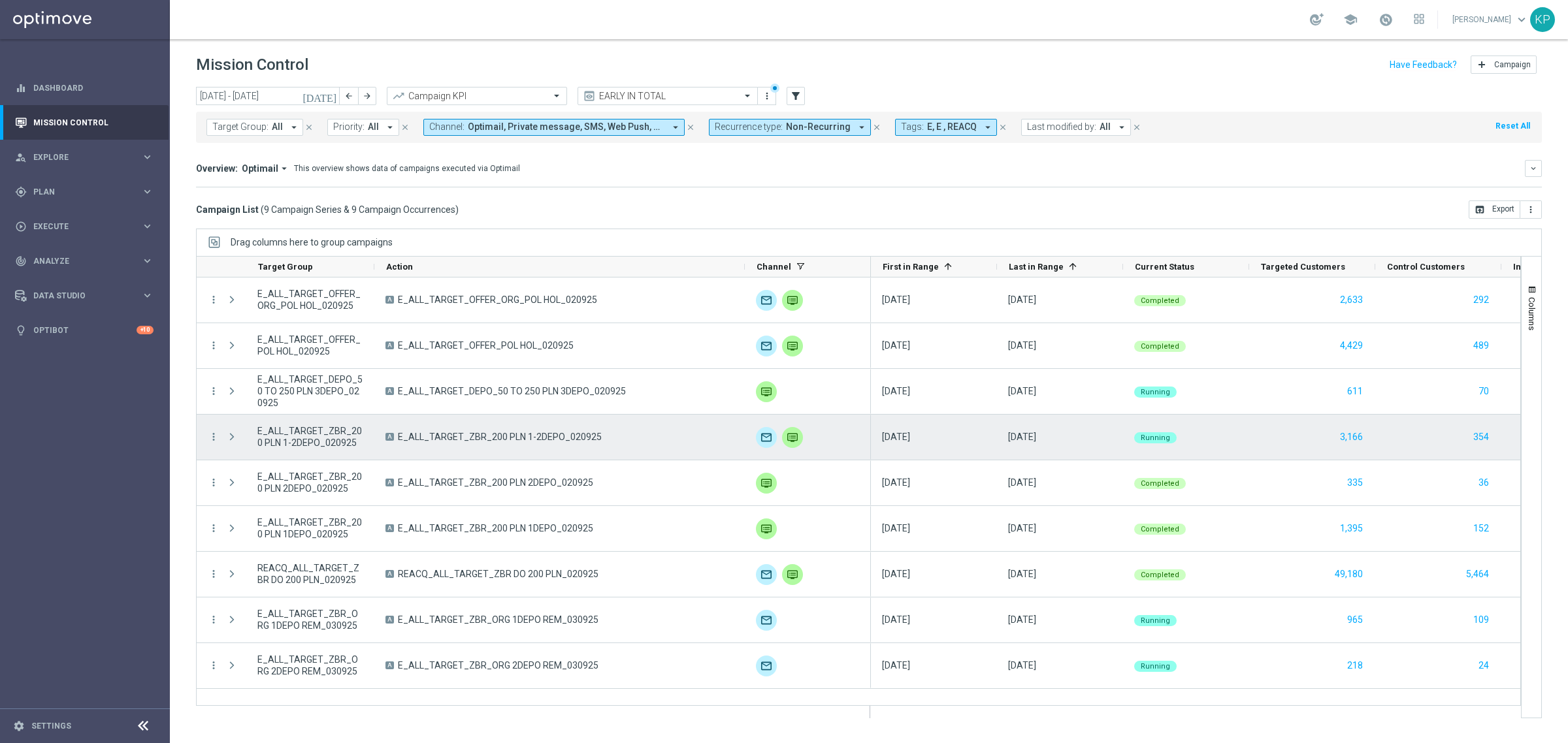
click at [500, 436] on span "E_ALL_TARGET_ZBR_200 PLN 1-2DEPO_020925" at bounding box center [499, 437] width 204 height 12
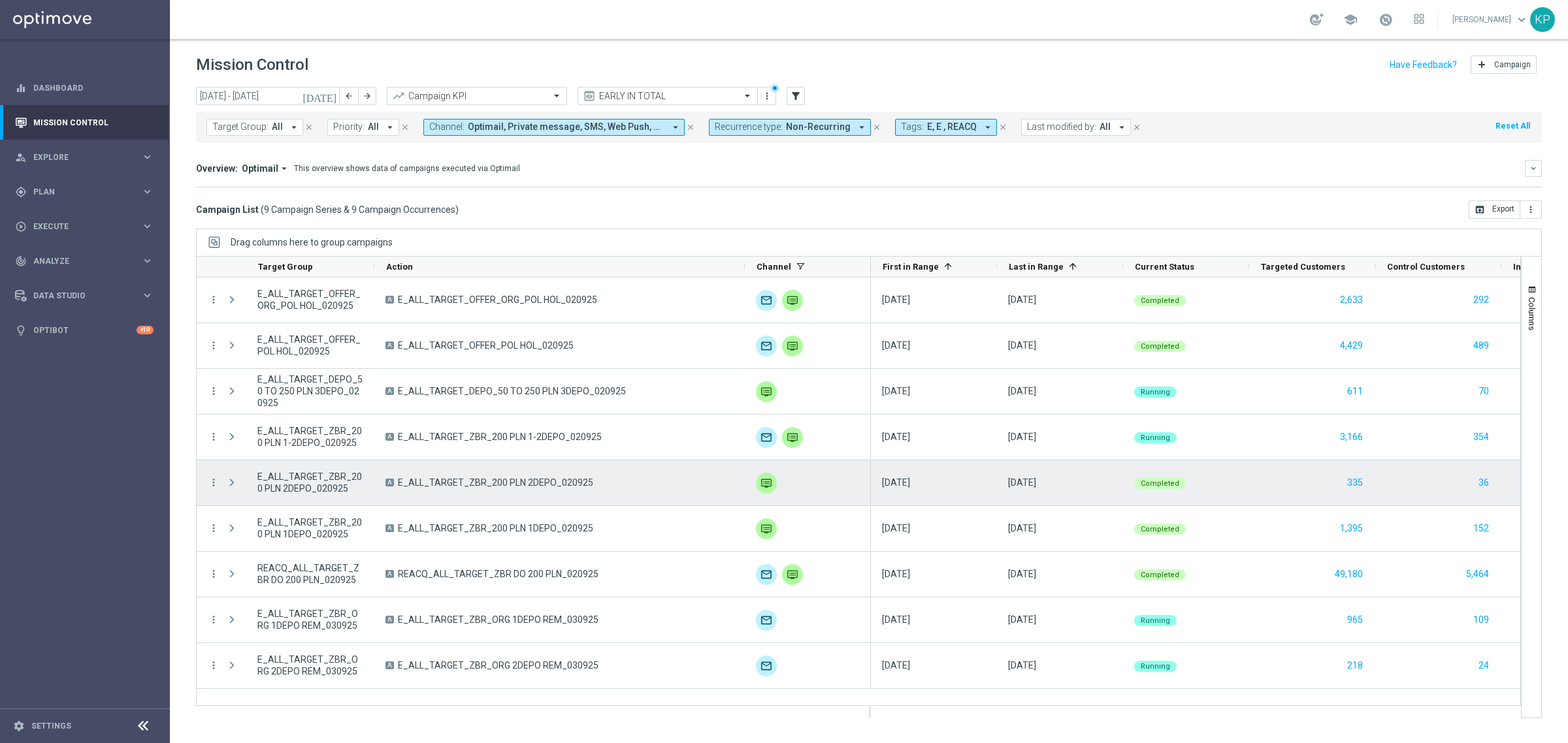
click at [498, 488] on span "E_ALL_TARGET_ZBR_200 PLN 2DEPO_020925" at bounding box center [495, 483] width 195 height 12
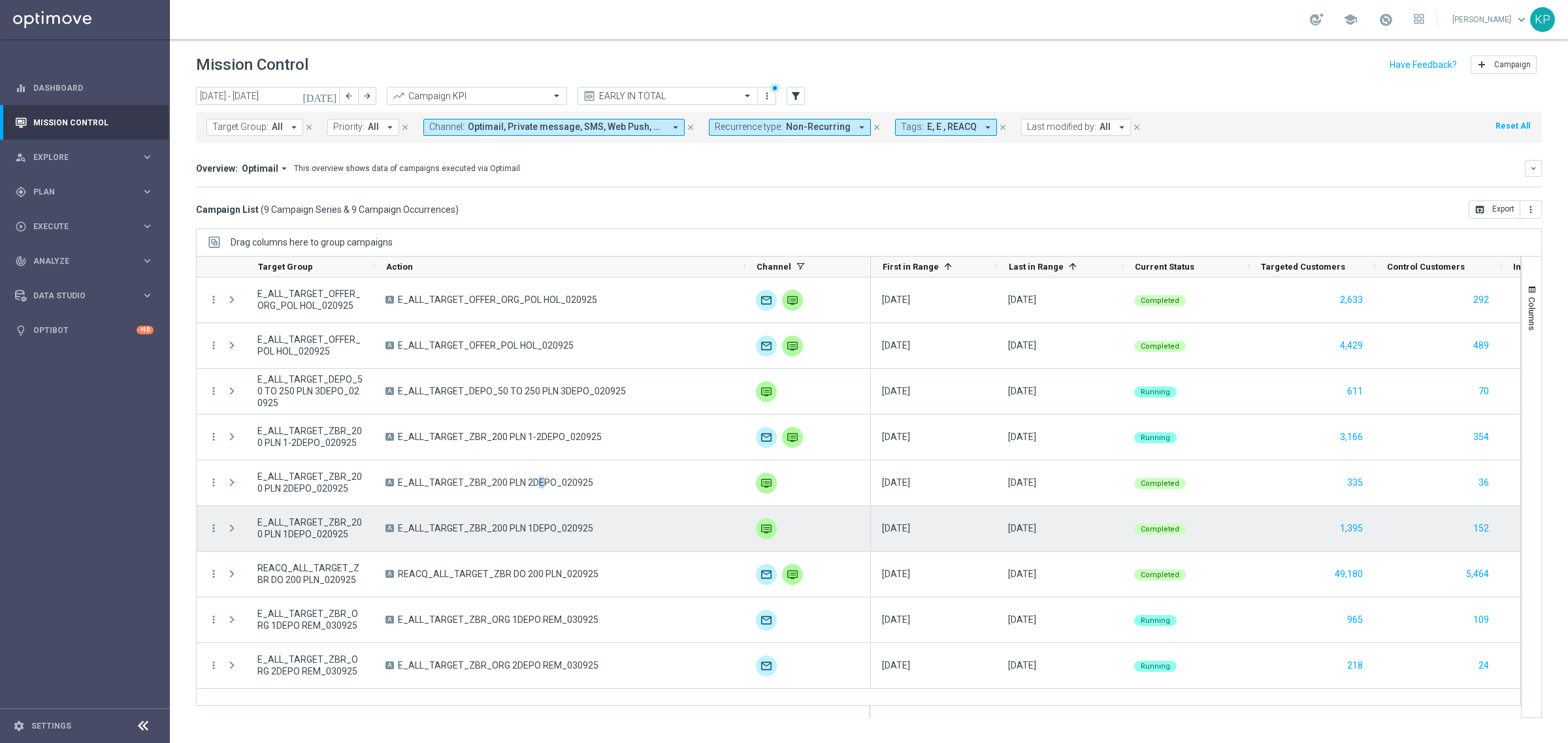
click at [497, 530] on span "E_ALL_TARGET_ZBR_200 PLN 1DEPO_020925" at bounding box center [495, 528] width 195 height 12
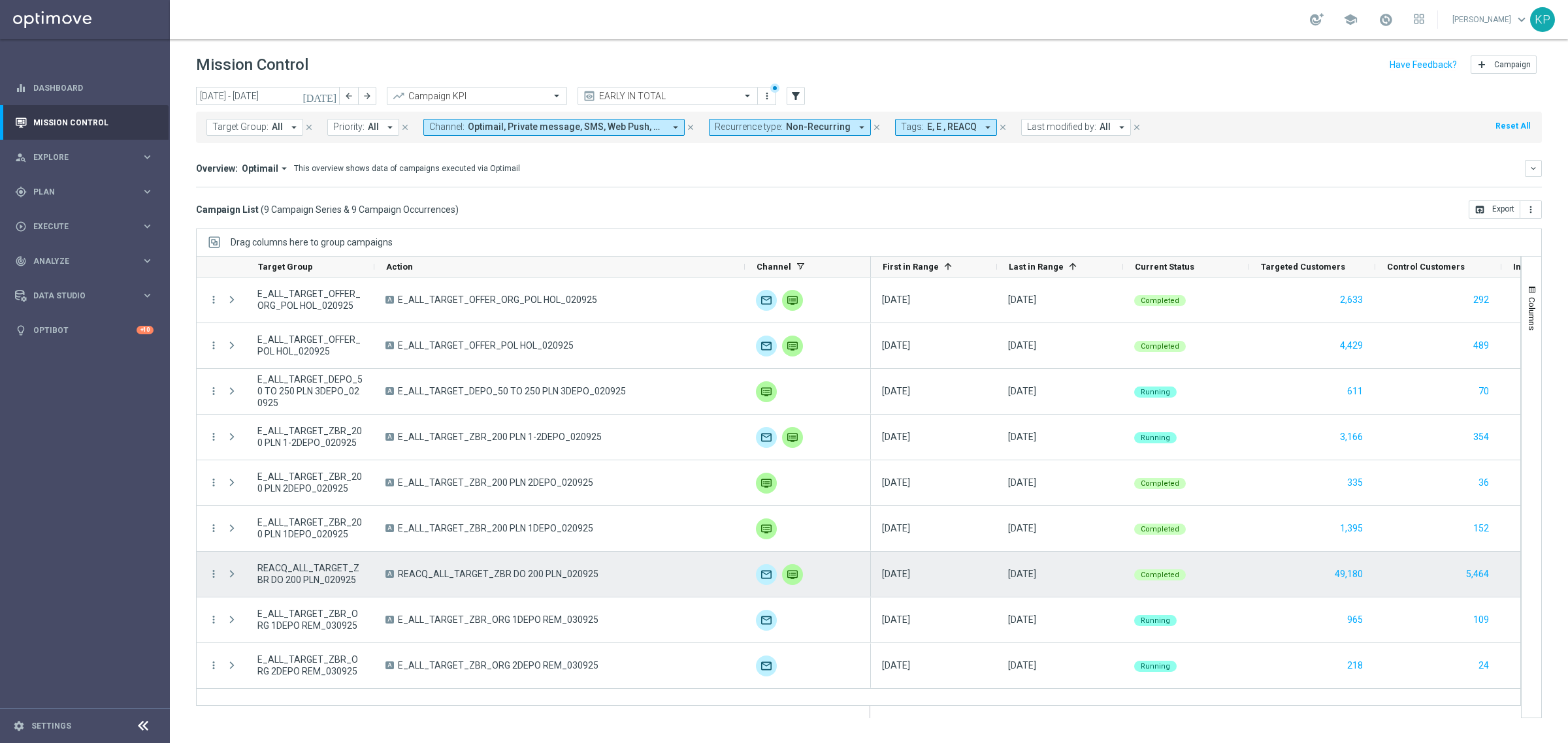
click at [532, 565] on div "A REACQ_ALL_TARGET_ZBR DO 200 PLN_020925" at bounding box center [560, 574] width 371 height 45
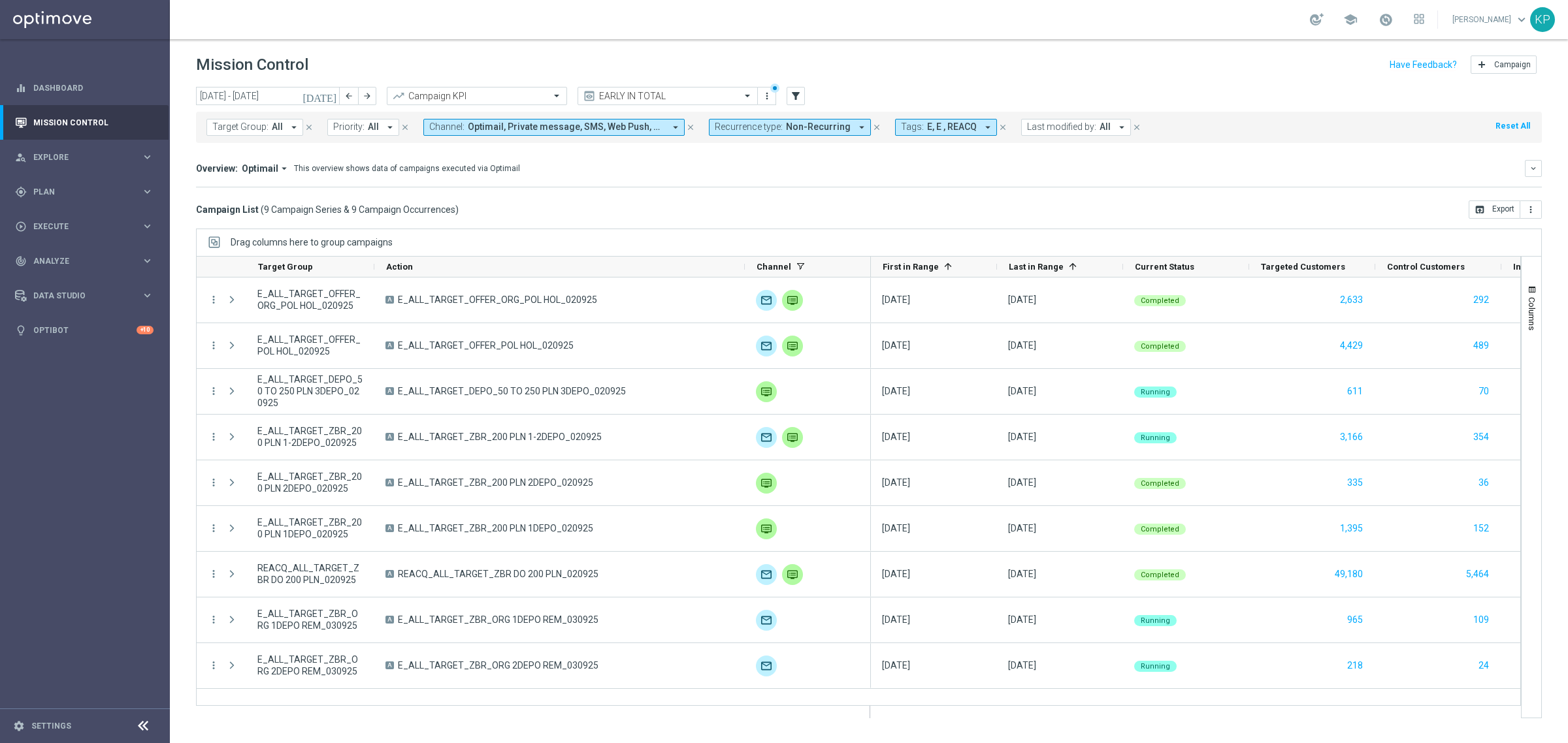
click at [1131, 194] on mini-dashboard "Overview: Optimail arrow_drop_down This overview shows data of campaigns execut…" at bounding box center [868, 172] width 1345 height 58
click at [1231, 156] on mini-dashboard "Overview: Optimail arrow_drop_down This overview shows data of campaigns execut…" at bounding box center [868, 172] width 1345 height 58
click at [1243, 147] on mini-dashboard "Overview: Optimail arrow_drop_down This overview shows data of campaigns execut…" at bounding box center [868, 172] width 1345 height 58
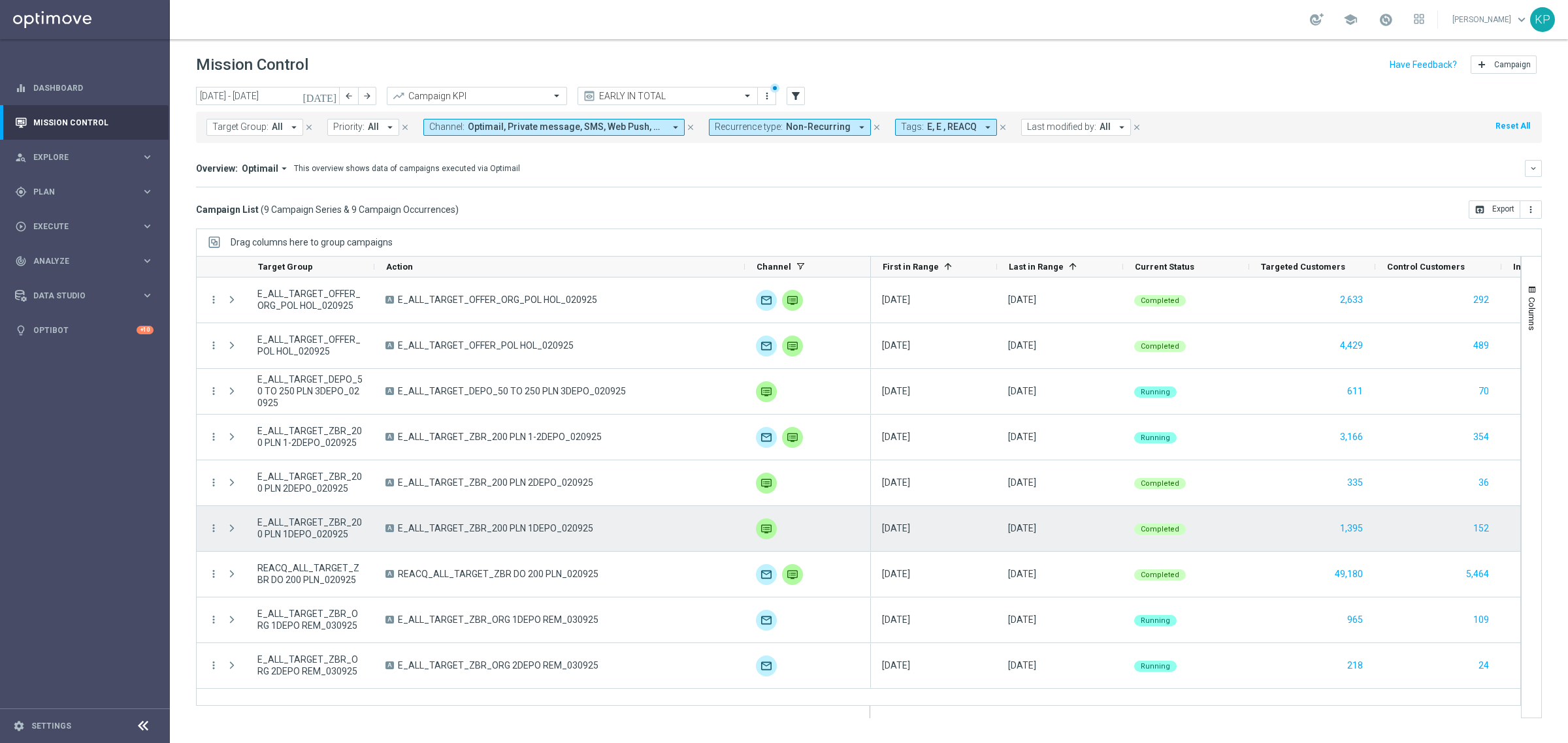
click at [501, 530] on span "E_ALL_TARGET_ZBR_200 PLN 1DEPO_020925" at bounding box center [495, 528] width 195 height 12
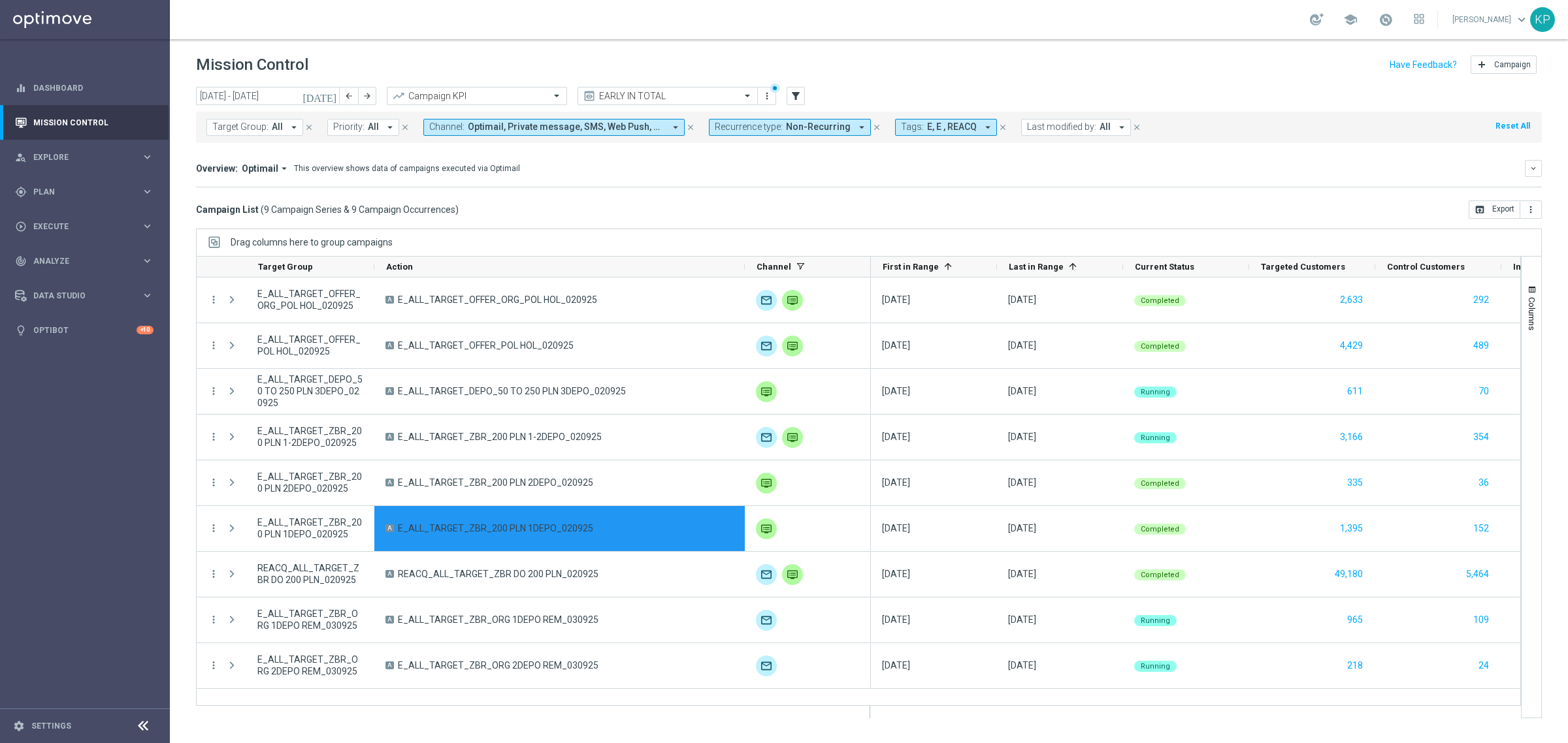
click at [746, 187] on mini-dashboard "Overview: Optimail arrow_drop_down This overview shows data of campaigns execut…" at bounding box center [868, 172] width 1345 height 58
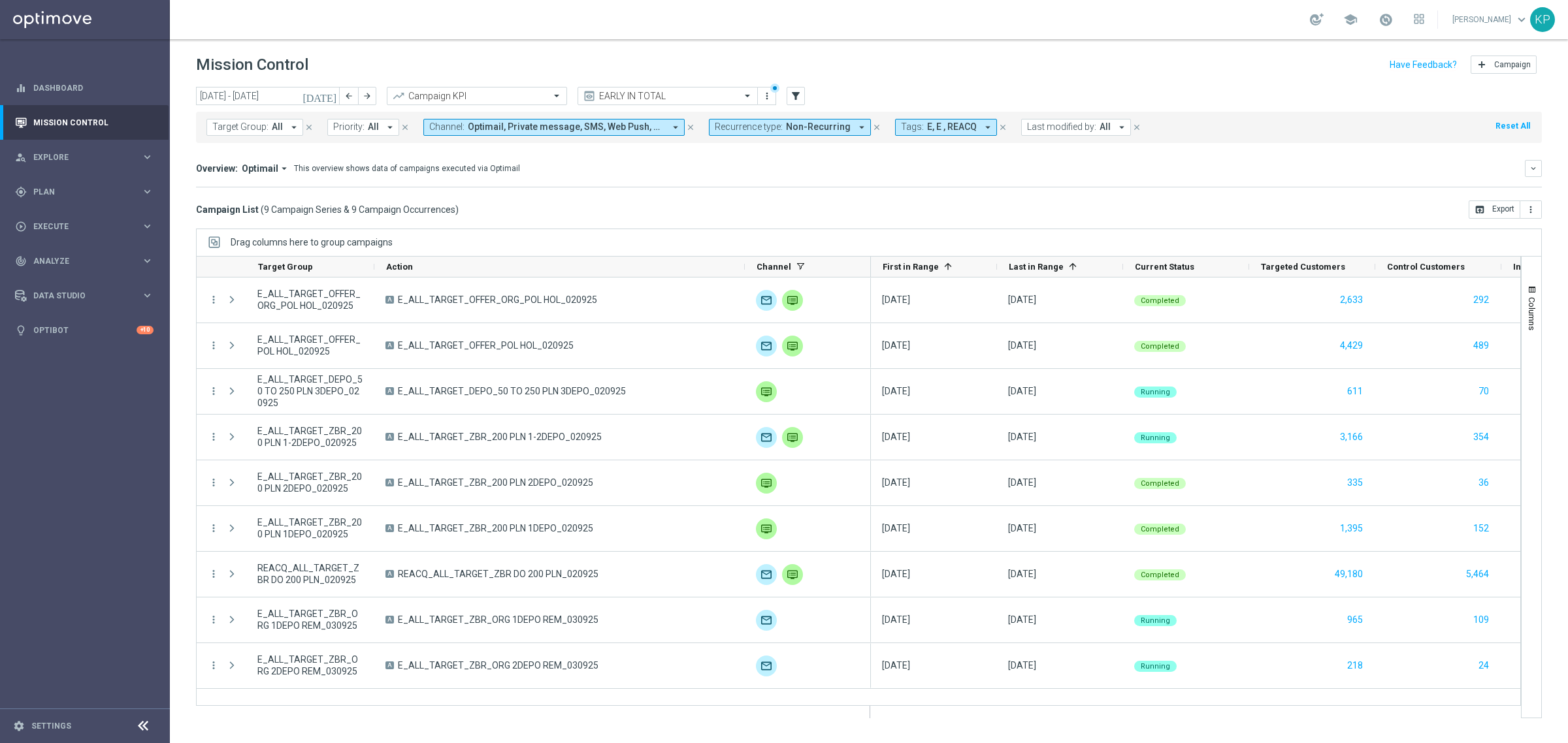
click at [945, 197] on mini-dashboard "Overview: Optimail arrow_drop_down This overview shows data of campaigns execut…" at bounding box center [868, 172] width 1345 height 58
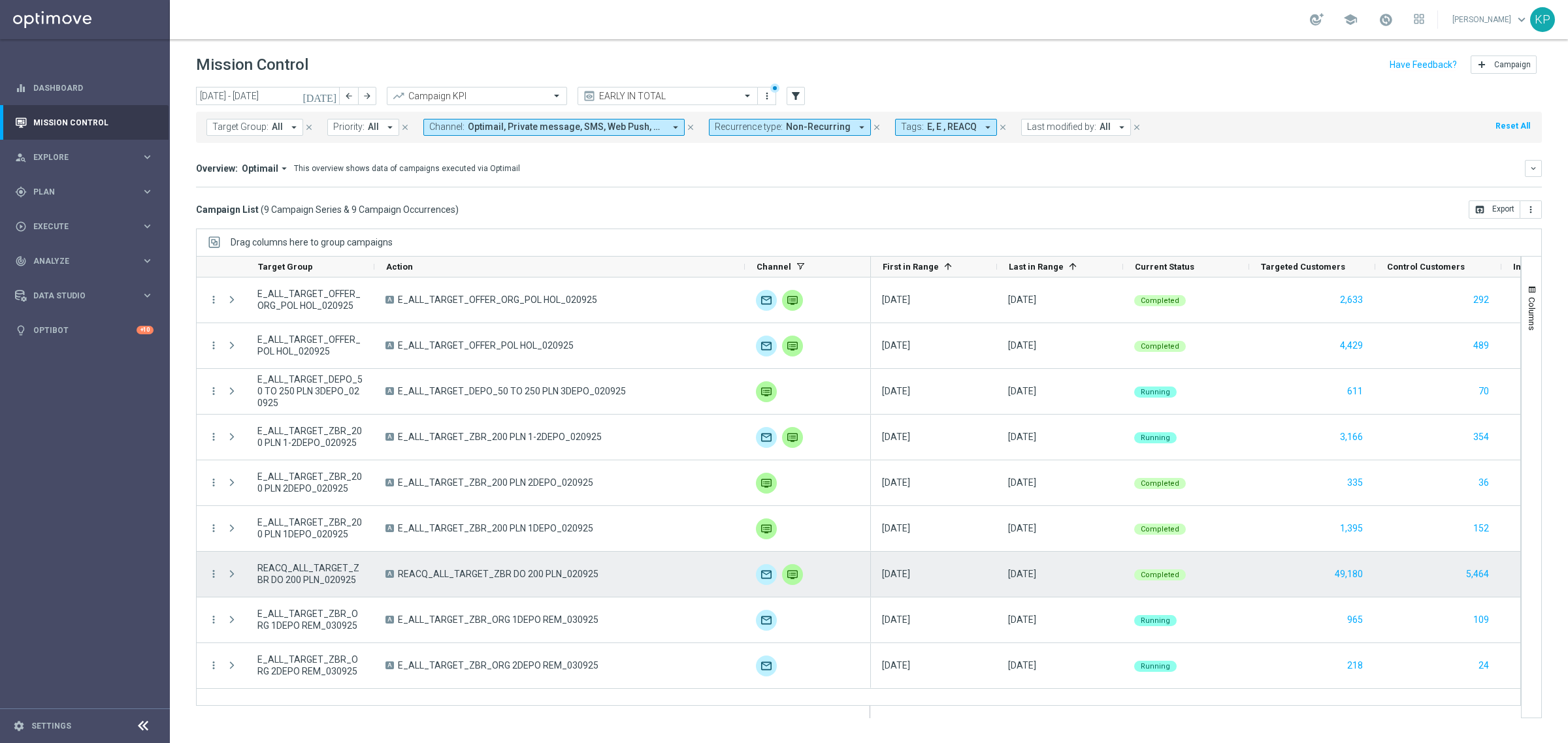
click at [533, 569] on span "REACQ_ALL_TARGET_ZBR DO 200 PLN_020925" at bounding box center [497, 574] width 201 height 12
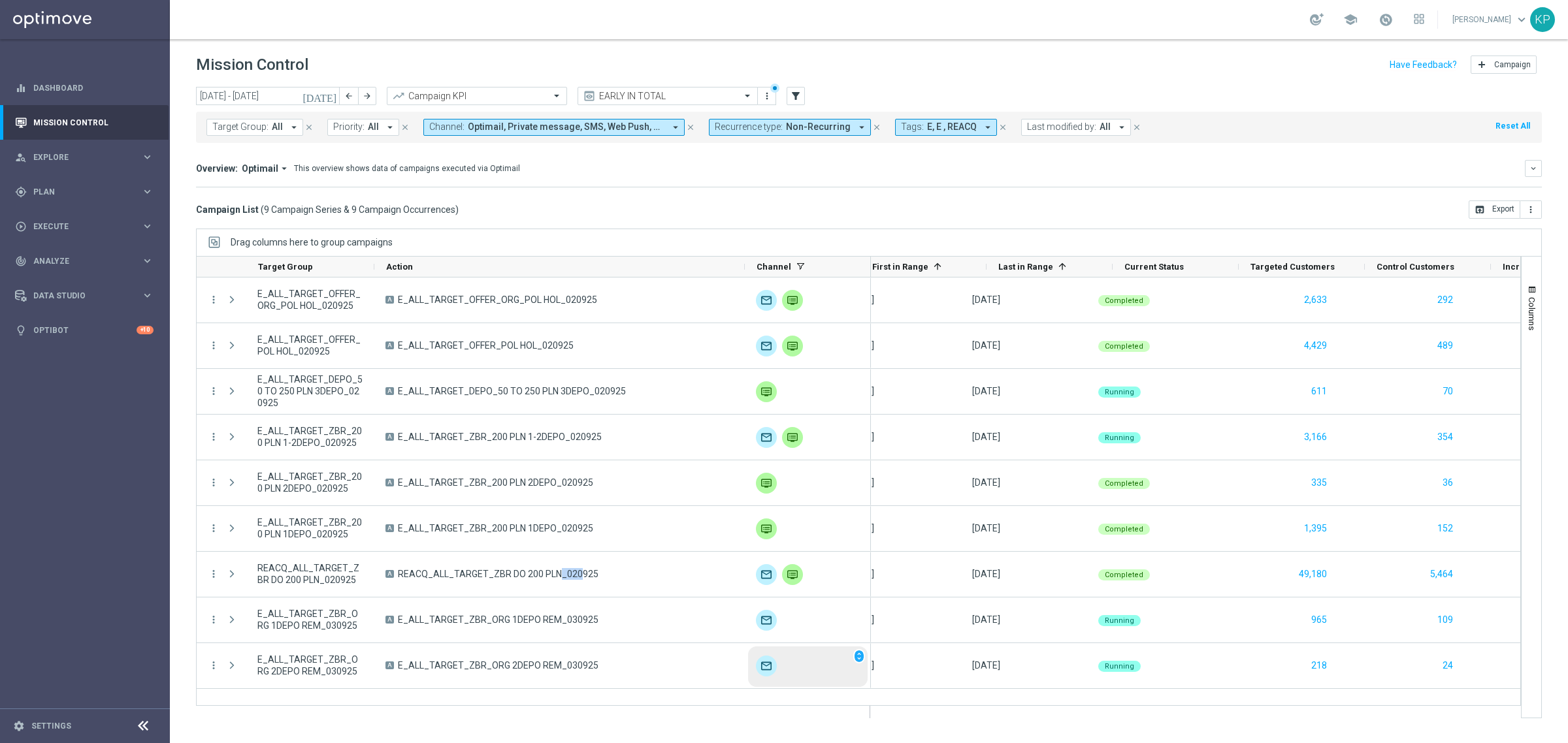
scroll to position [0, 0]
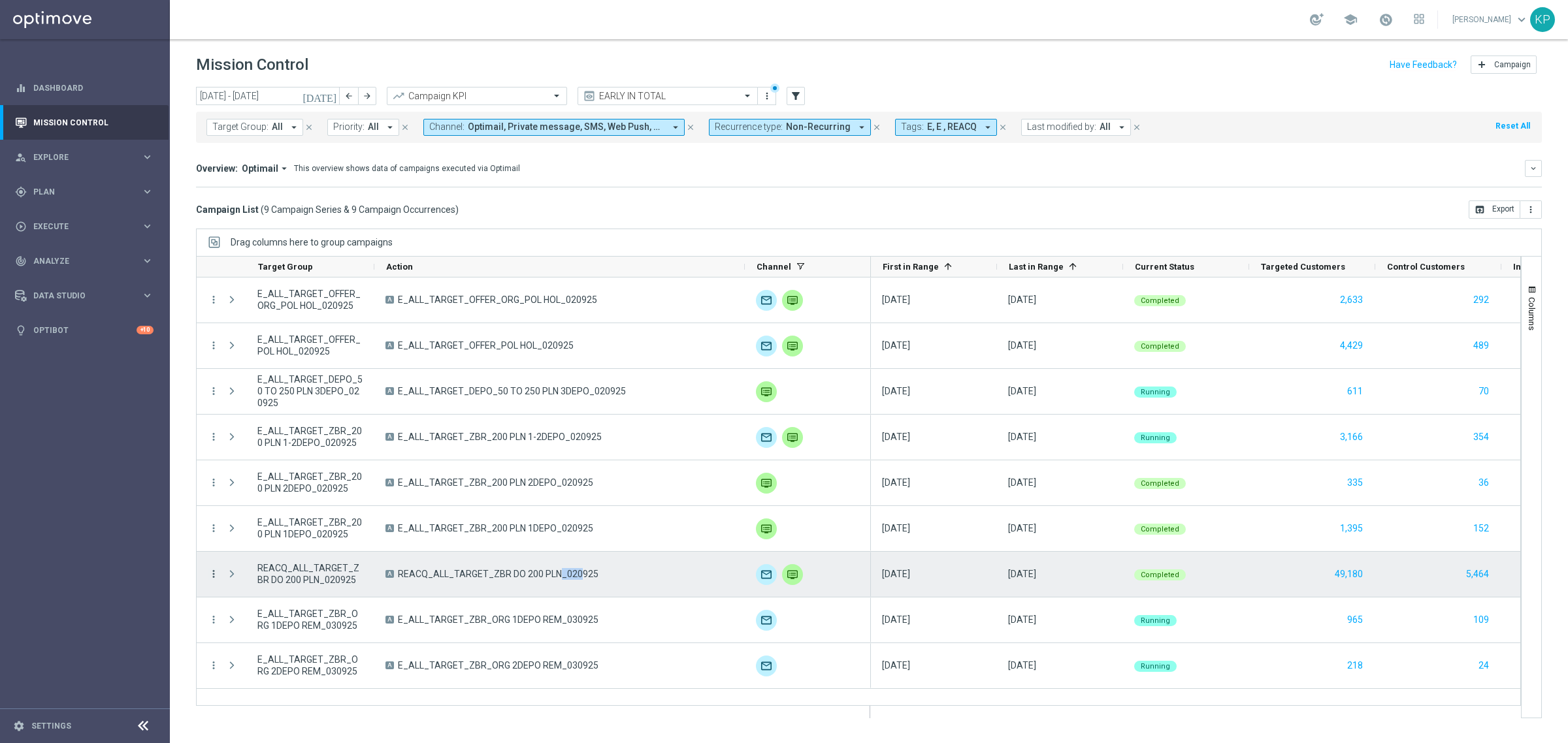
click at [216, 575] on icon "more_vert" at bounding box center [213, 574] width 12 height 12
click at [260, 598] on span "Campaign Metrics" at bounding box center [273, 602] width 68 height 10
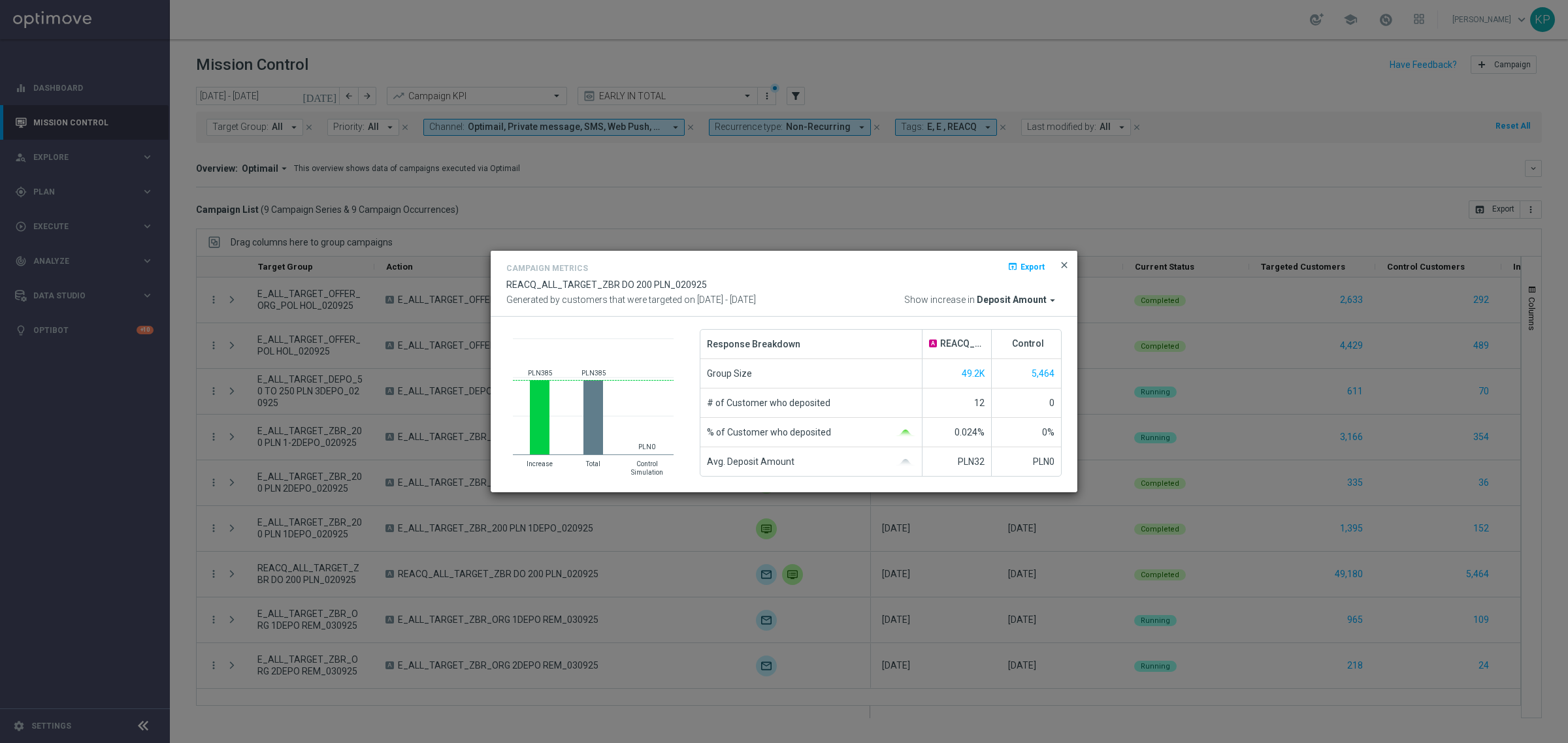
click at [1059, 262] on span "close" at bounding box center [1064, 265] width 11 height 11
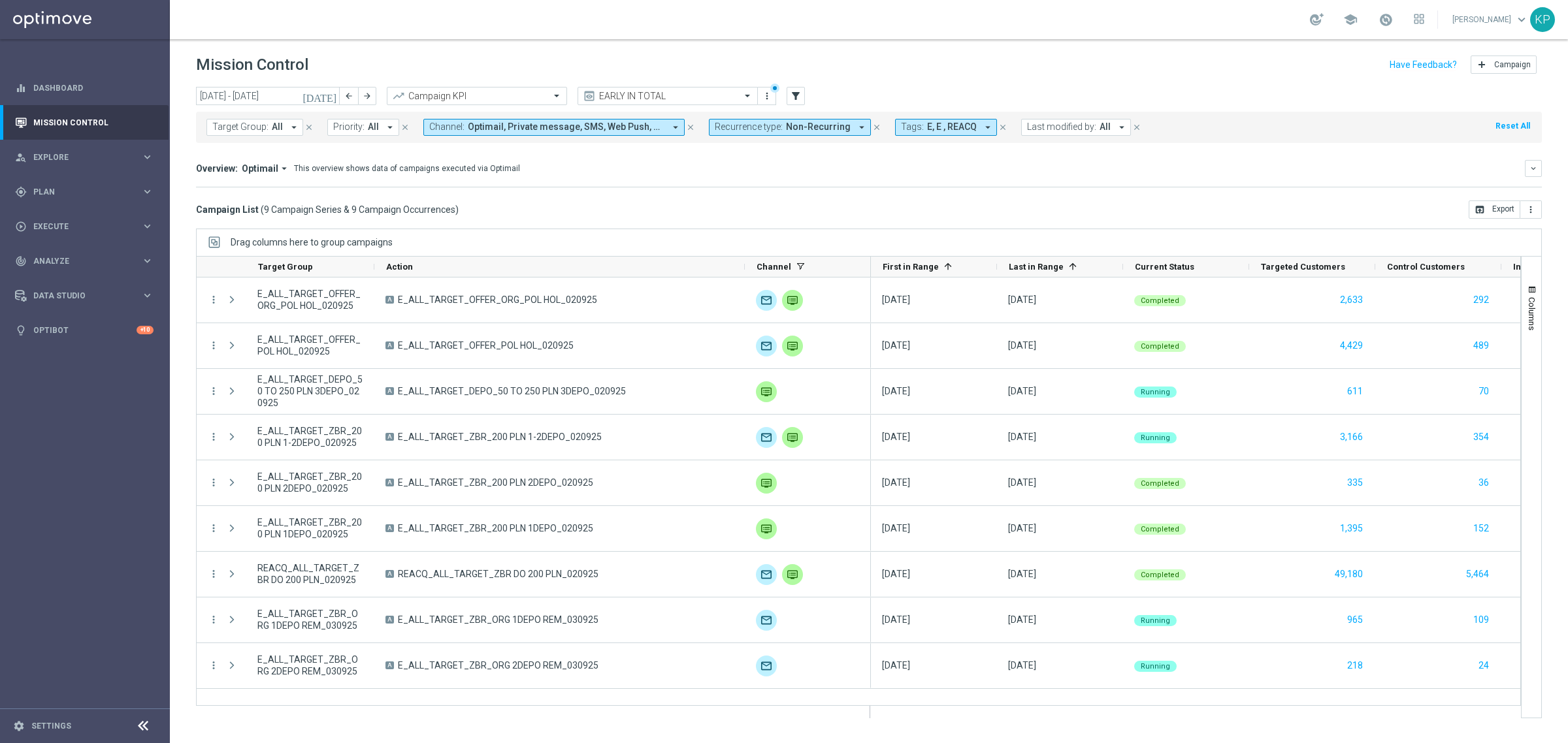
click at [333, 97] on icon "[DATE]" at bounding box center [320, 96] width 36 height 12
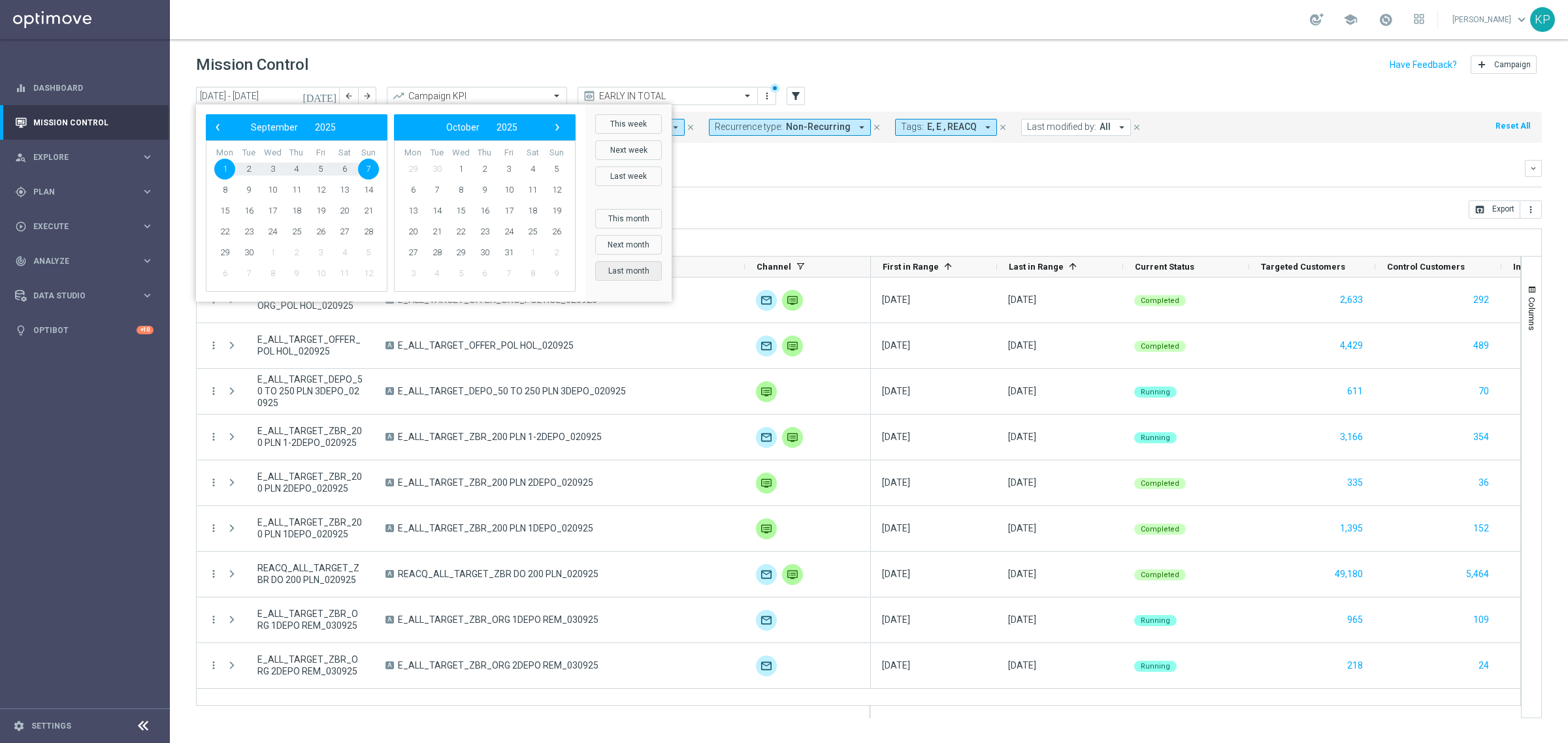
click at [628, 273] on button "Last month" at bounding box center [628, 271] width 66 height 19
type input "[DATE] - [DATE]"
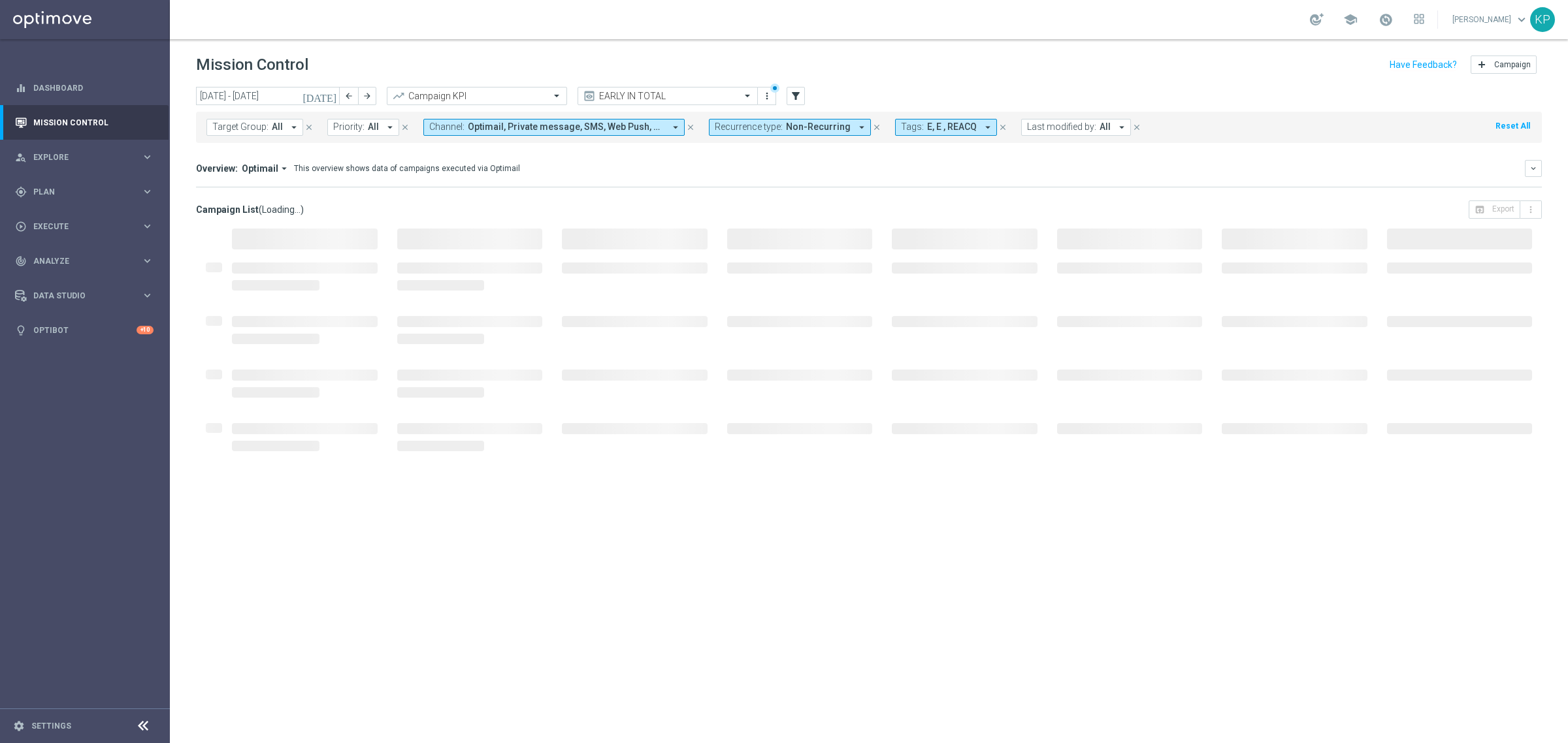
click at [718, 49] on header "Mission Control add Campaign" at bounding box center [869, 63] width 1398 height 48
